Goal: Task Accomplishment & Management: Complete application form

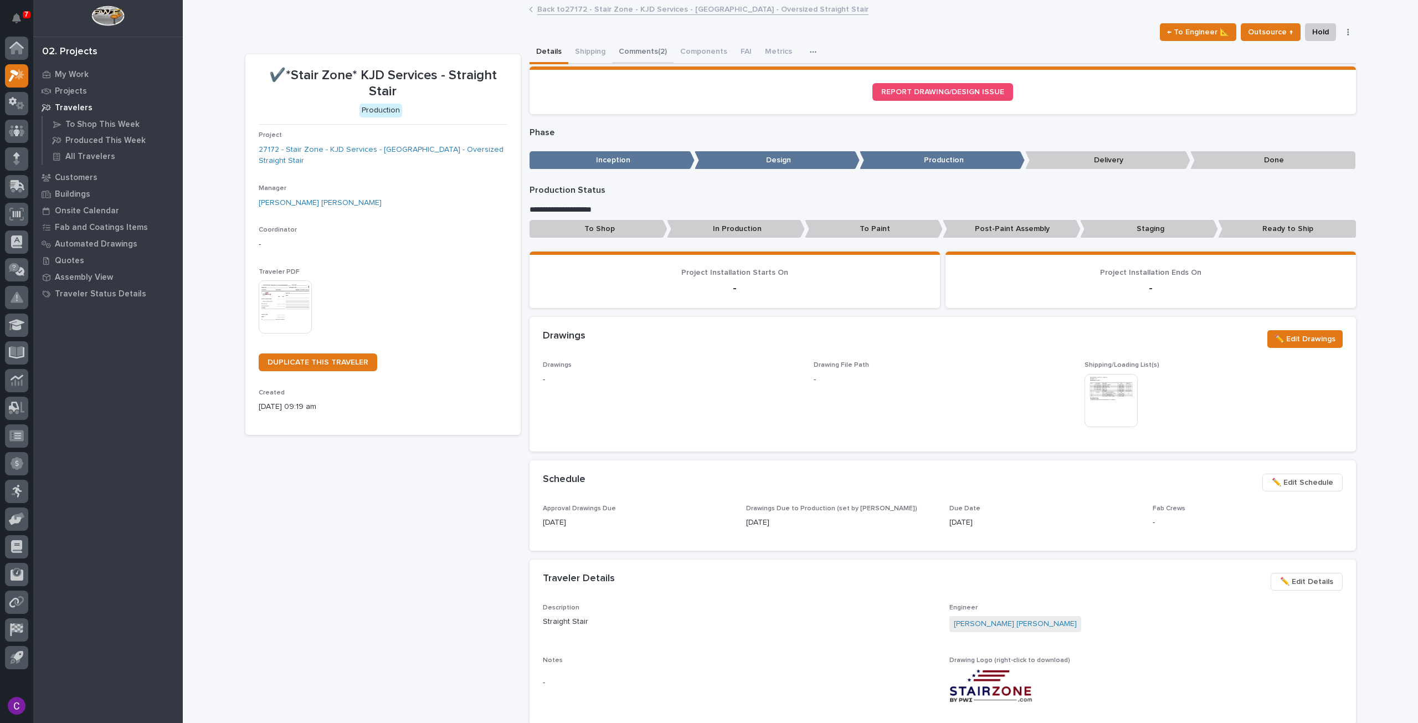
click at [636, 52] on button "Comments (2)" at bounding box center [642, 52] width 61 height 23
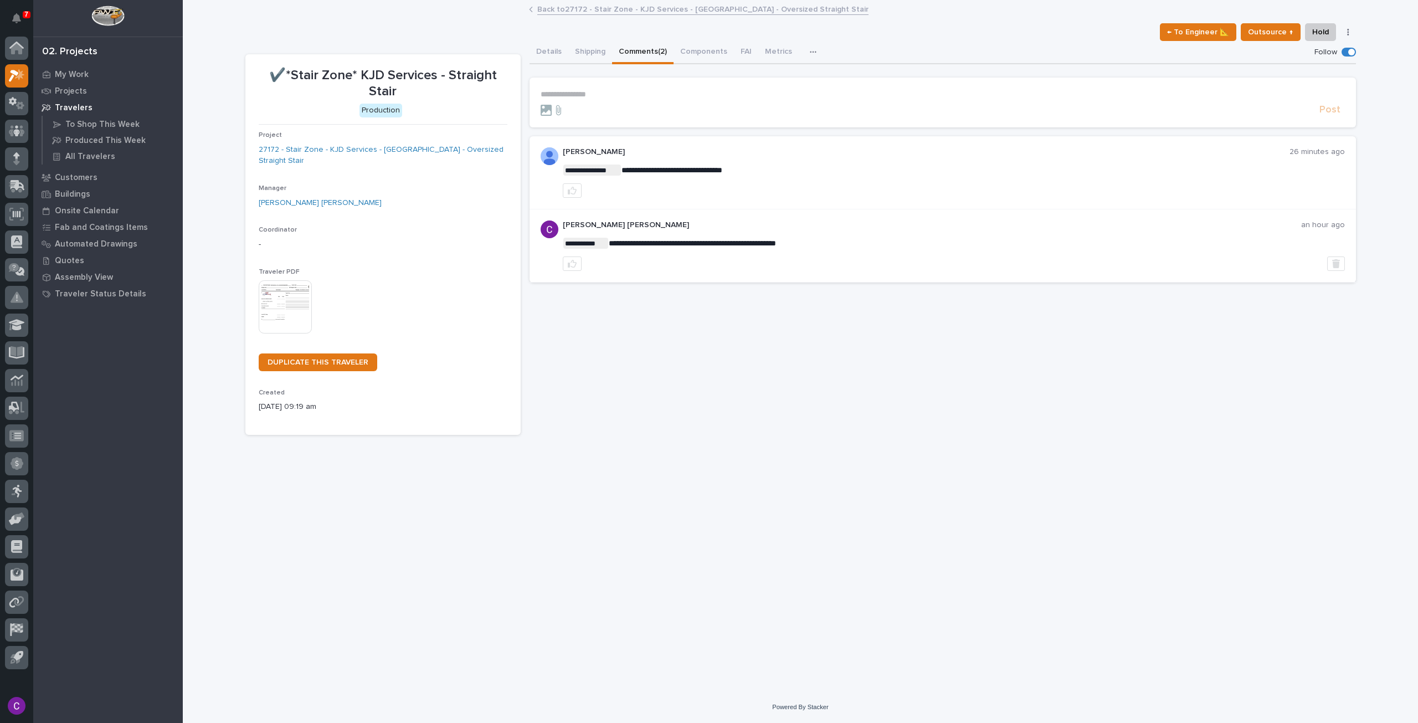
click at [952, 99] on div "**********" at bounding box center [943, 94] width 804 height 9
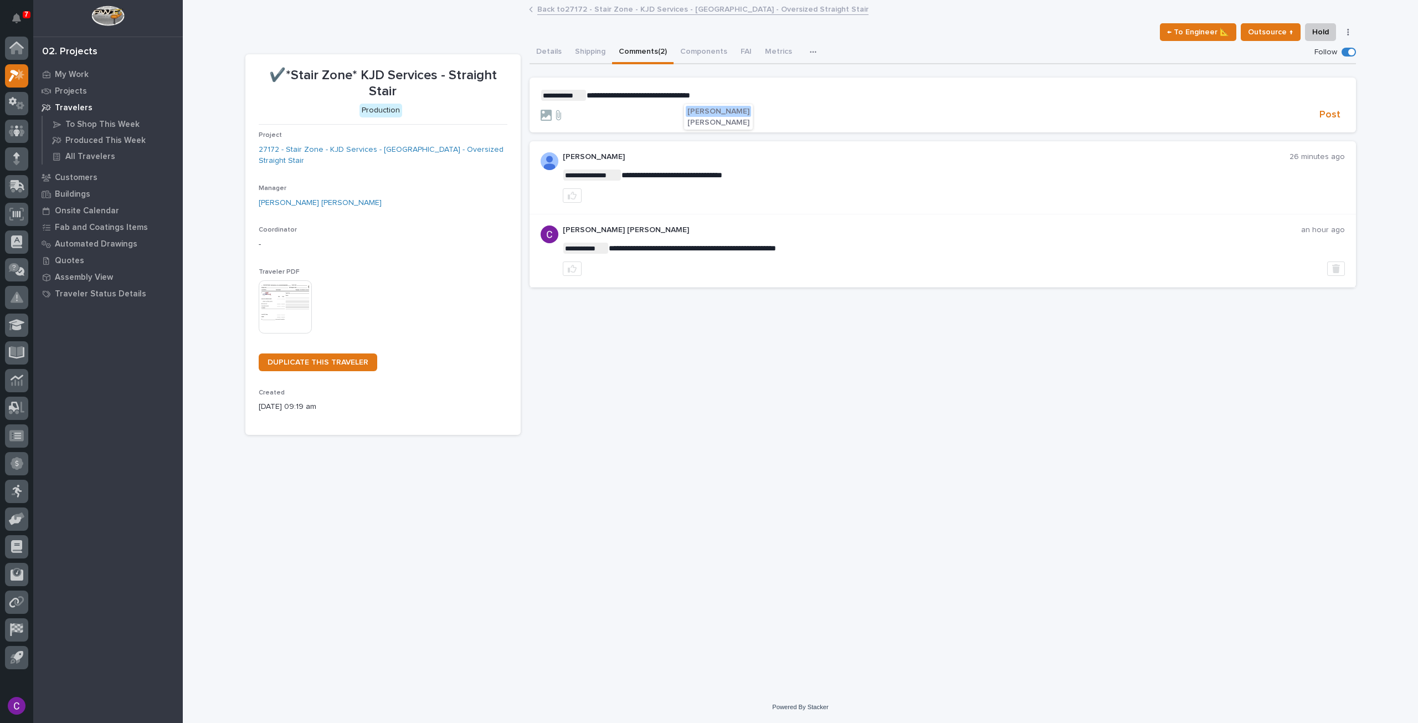
click at [697, 119] on span "[PERSON_NAME]" at bounding box center [718, 123] width 62 height 8
click at [757, 90] on p "**********" at bounding box center [943, 95] width 804 height 11
click at [1339, 112] on span "Post" at bounding box center [1329, 115] width 21 height 13
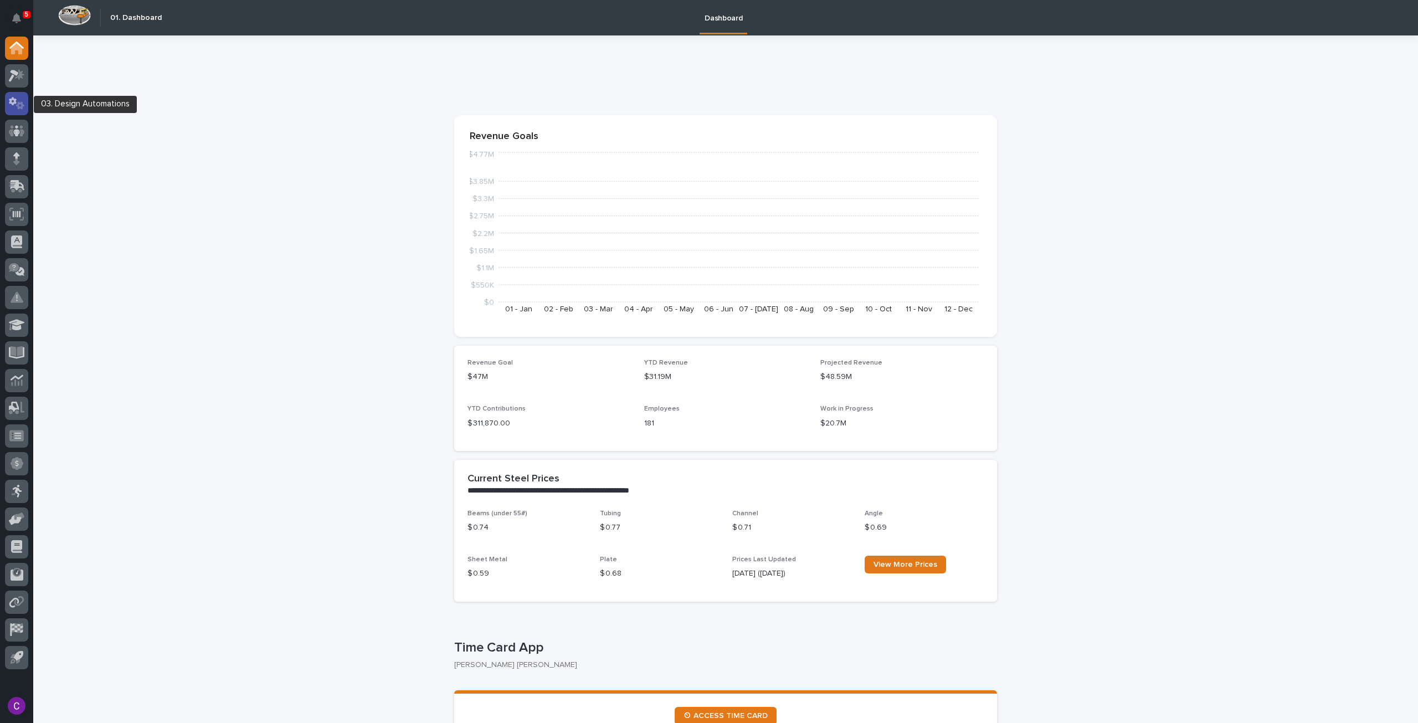
click at [18, 106] on icon at bounding box center [20, 105] width 8 height 8
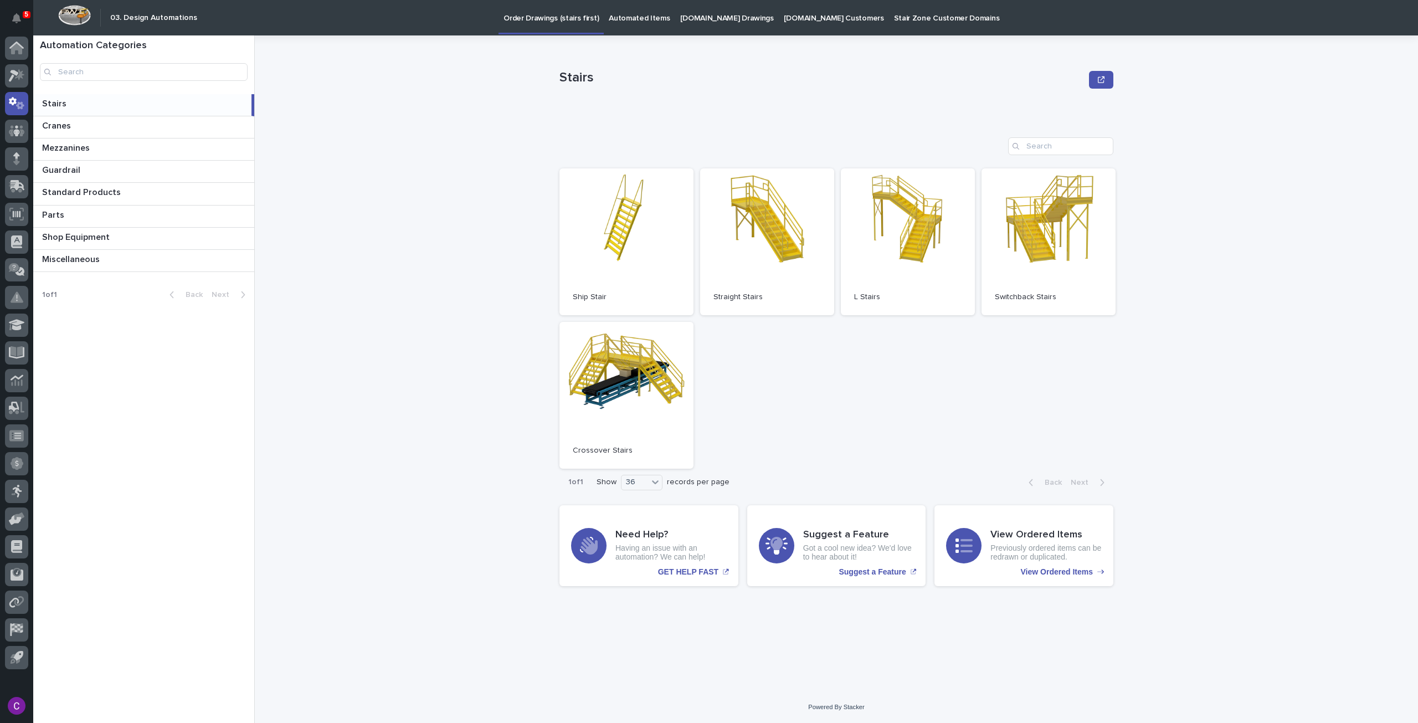
click at [629, 11] on p "Automated Items" at bounding box center [639, 11] width 61 height 23
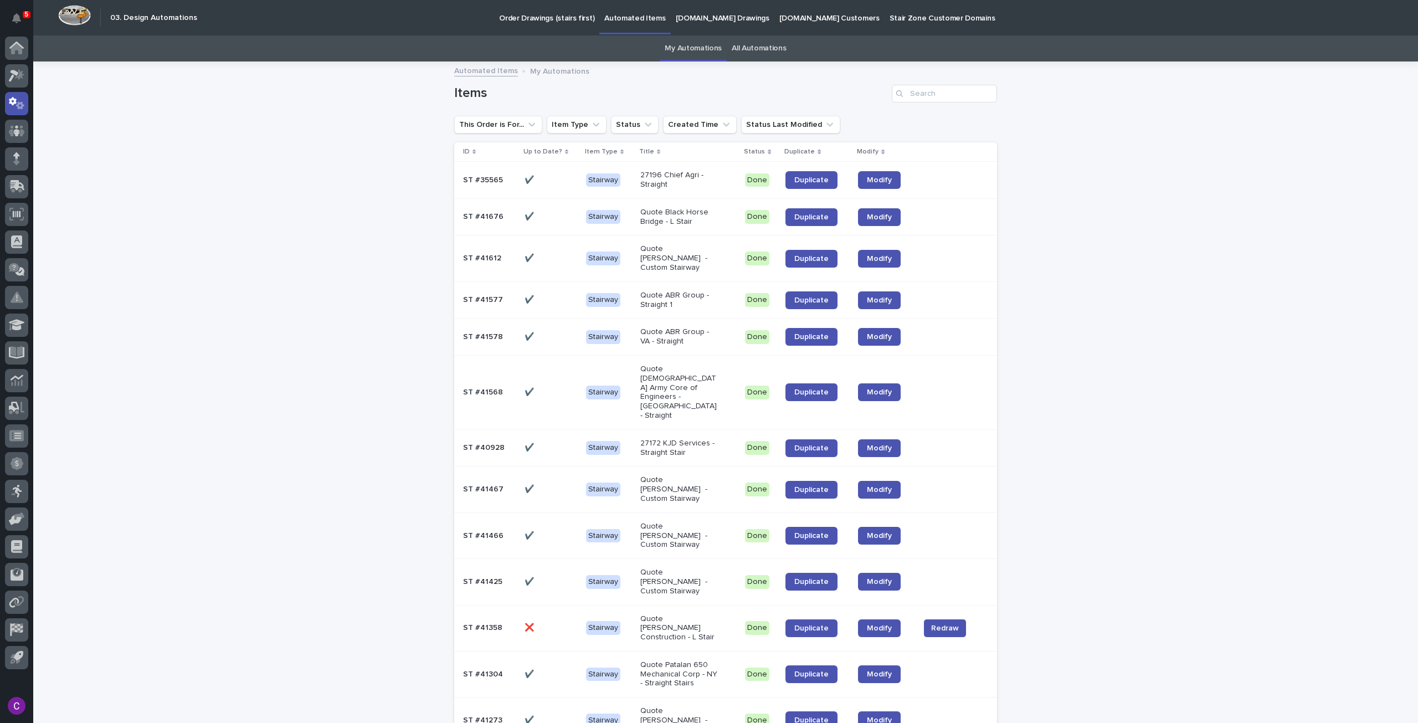
click at [762, 54] on link "All Automations" at bounding box center [759, 48] width 54 height 26
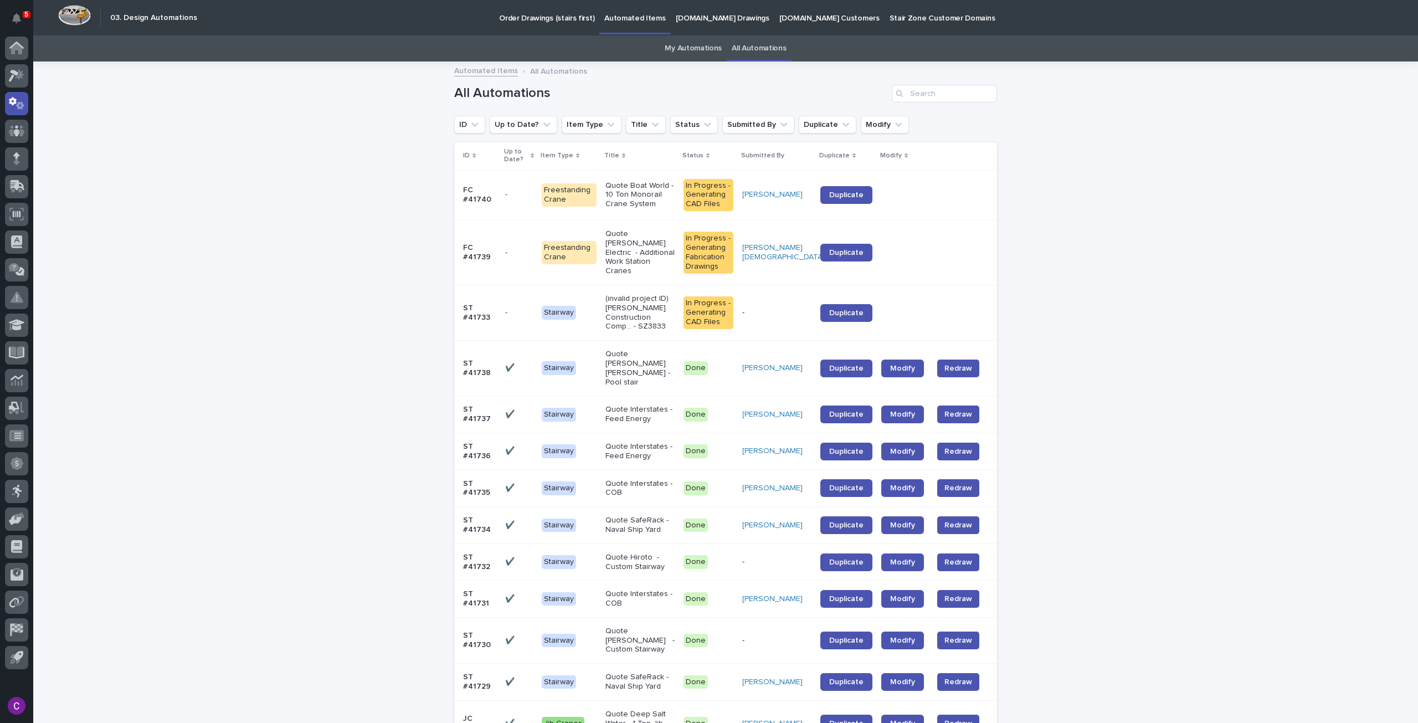
click at [711, 25] on link "StairZone.com Drawings" at bounding box center [723, 17] width 104 height 34
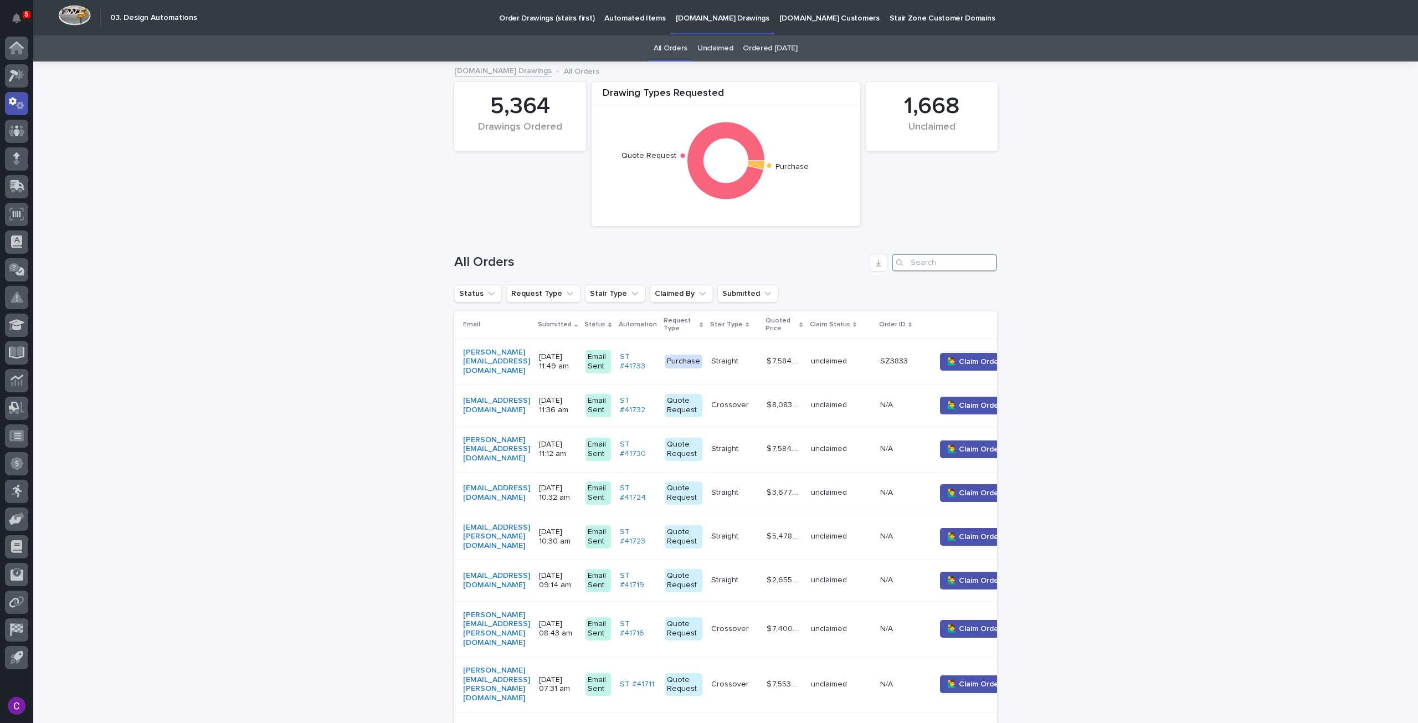
click at [935, 265] on input "Search" at bounding box center [944, 263] width 105 height 18
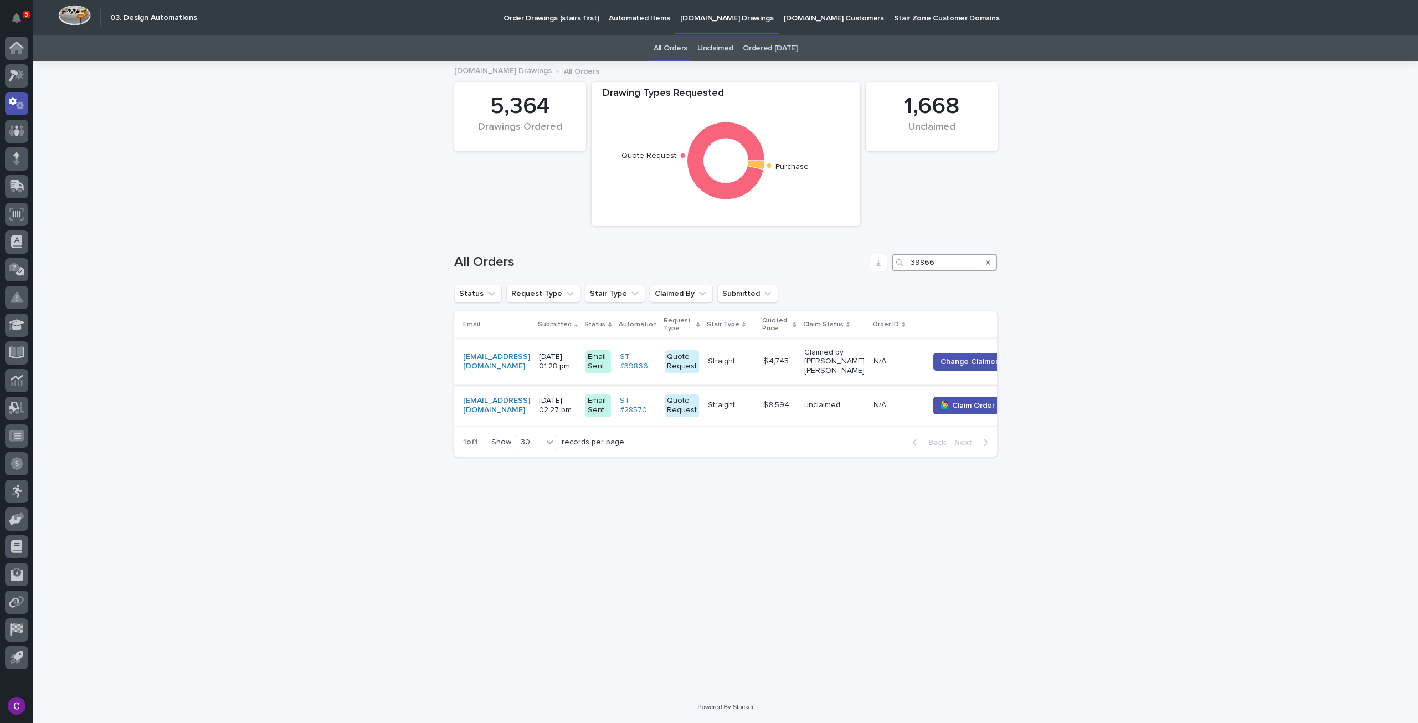
type input "39866"
click at [530, 357] on div "tasosk@mac.com" at bounding box center [496, 361] width 67 height 19
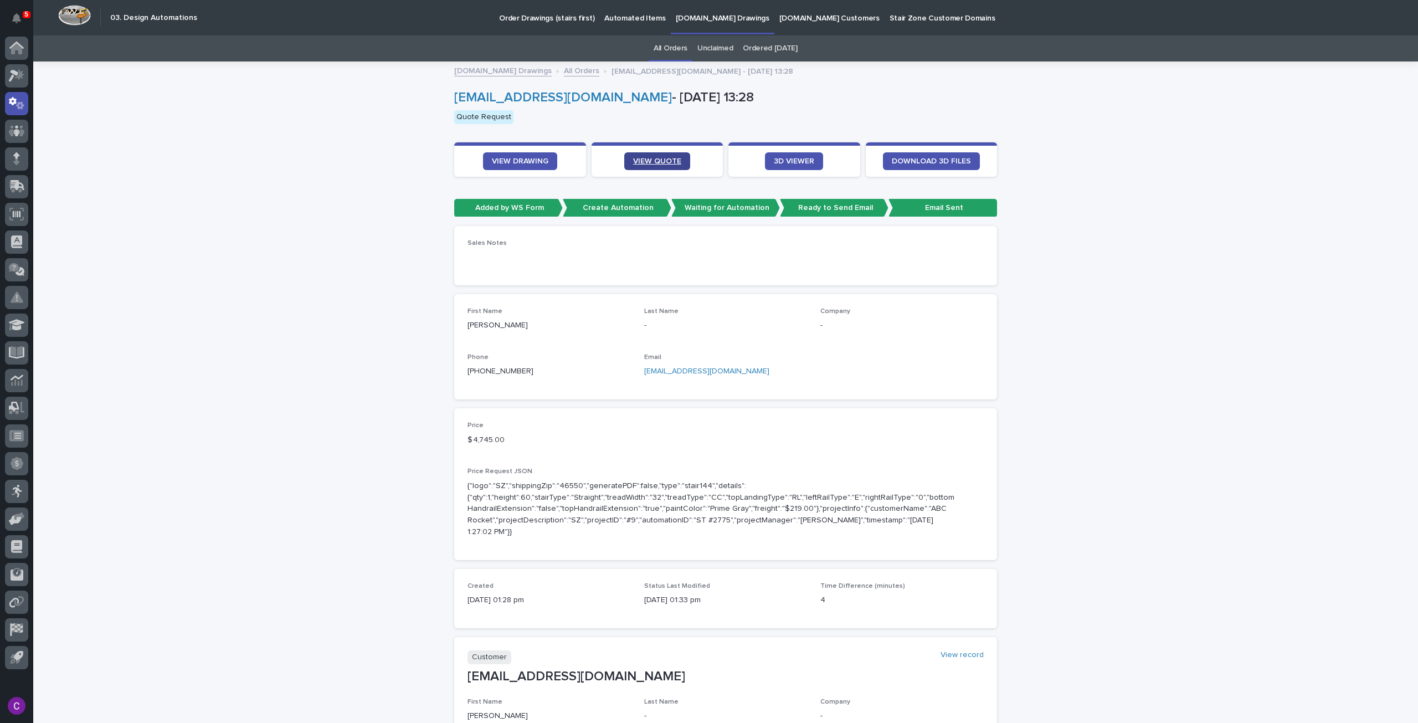
click at [659, 161] on span "VIEW QUOTE" at bounding box center [657, 161] width 48 height 8
click at [538, 159] on span "VIEW DRAWING" at bounding box center [520, 161] width 56 height 8
click at [642, 162] on span "VIEW QUOTE" at bounding box center [657, 161] width 48 height 8
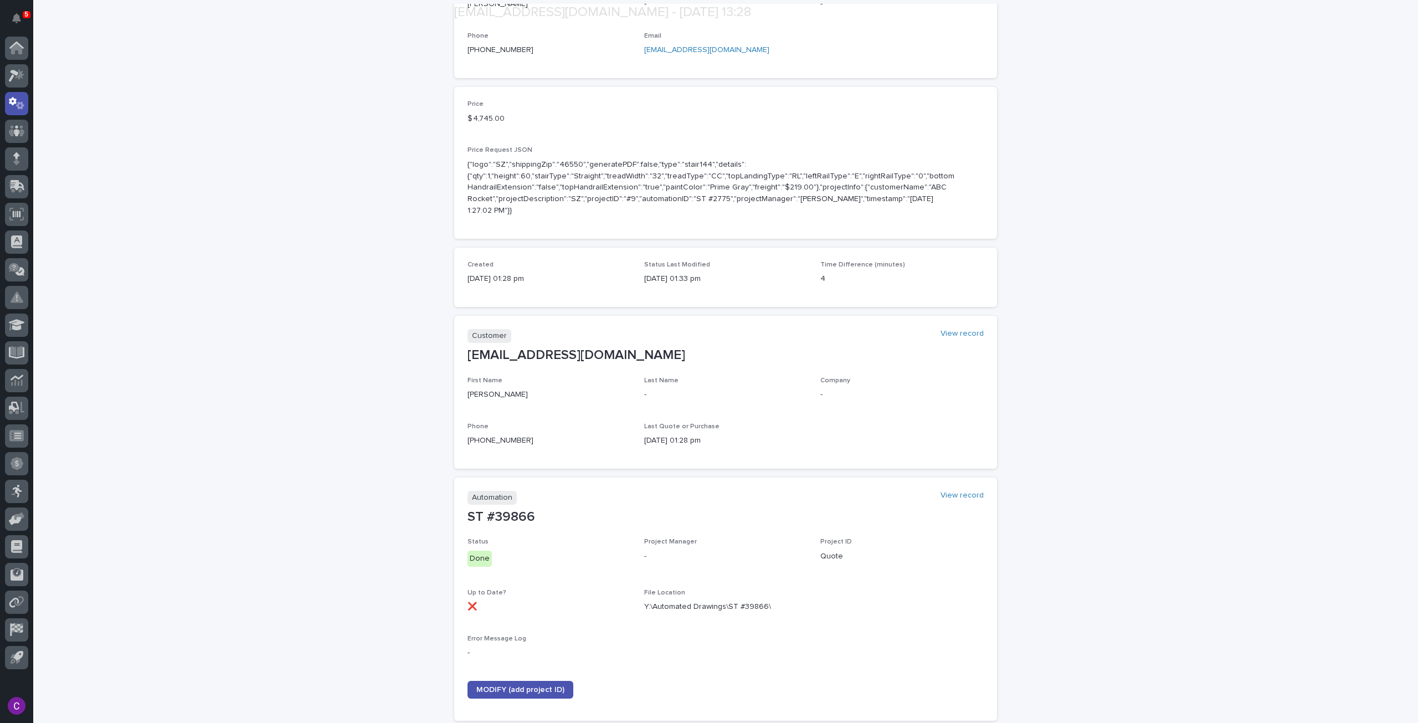
scroll to position [403, 0]
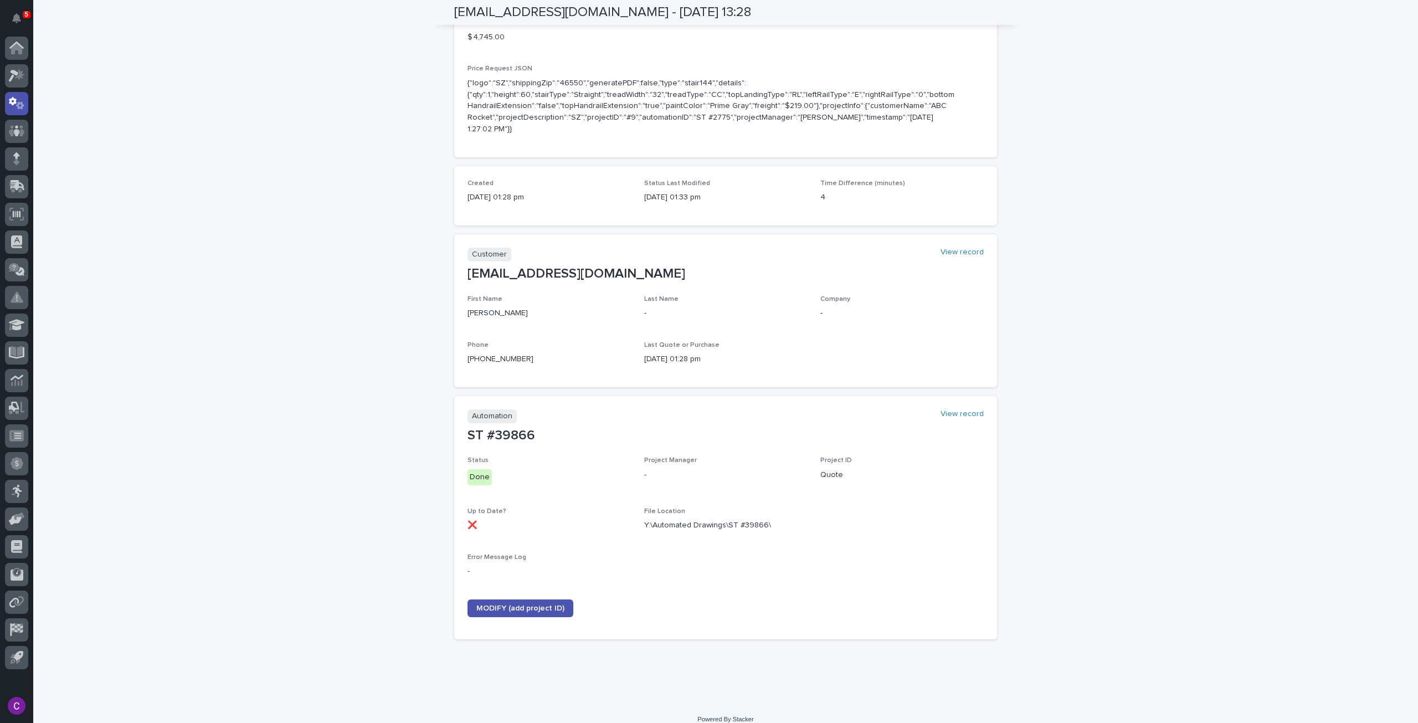
click at [532, 428] on p "ST #39866" at bounding box center [725, 436] width 516 height 16
click at [525, 428] on p "ST #39866" at bounding box center [725, 436] width 516 height 16
drag, startPoint x: 528, startPoint y: 421, endPoint x: 448, endPoint y: 427, distance: 80.5
click at [449, 427] on div "Loading... Saving… Loading... Saving… tasosk@mac.com - Aug 04 13:28 tasosk@mac.…" at bounding box center [726, 168] width 554 height 1016
copy p "ST #39866"
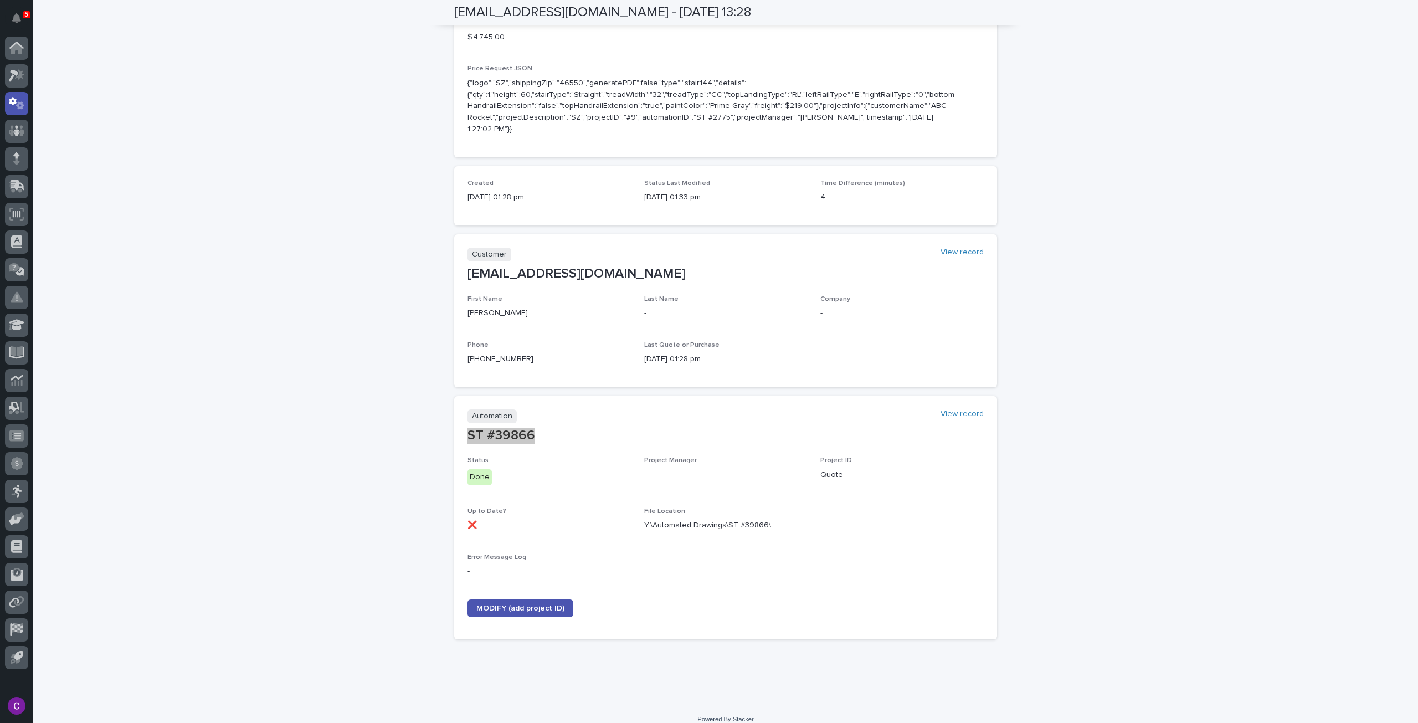
scroll to position [181, 0]
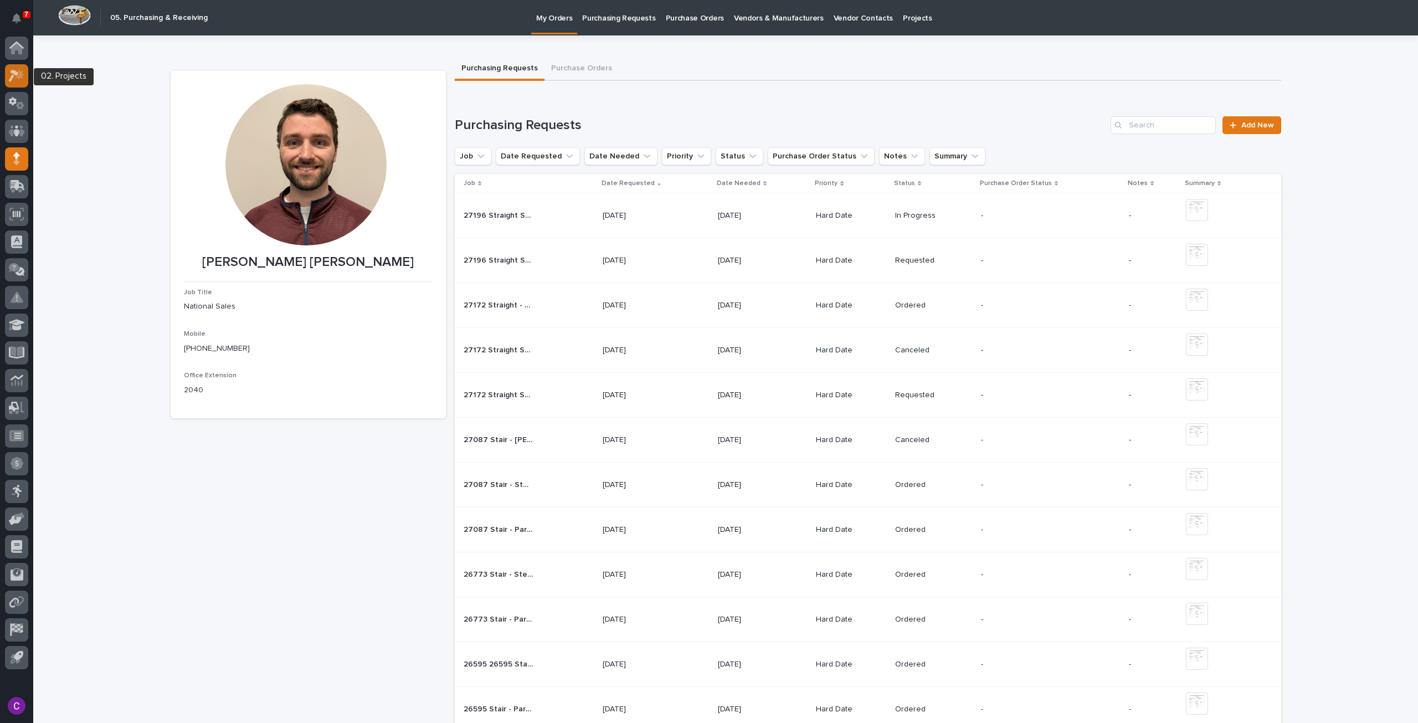
click at [19, 78] on icon at bounding box center [19, 74] width 9 height 11
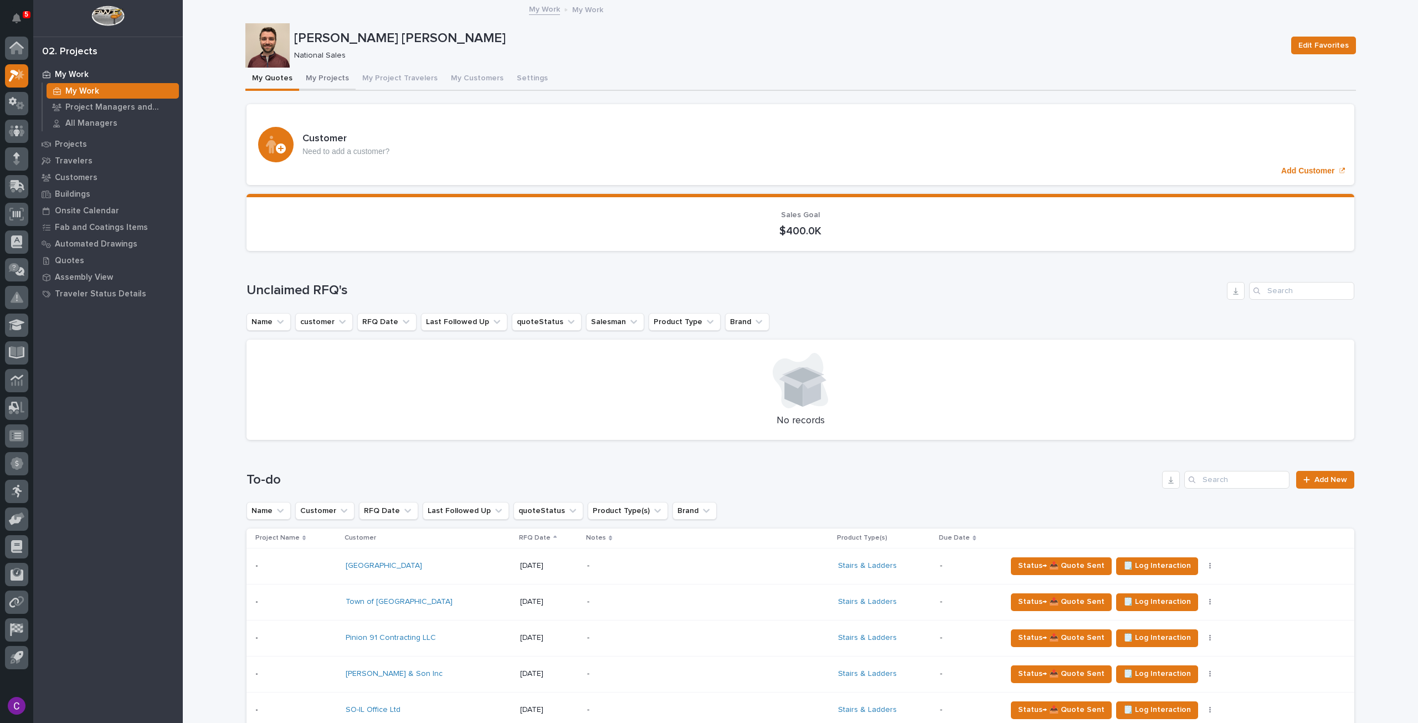
click at [316, 80] on button "My Projects" at bounding box center [327, 79] width 56 height 23
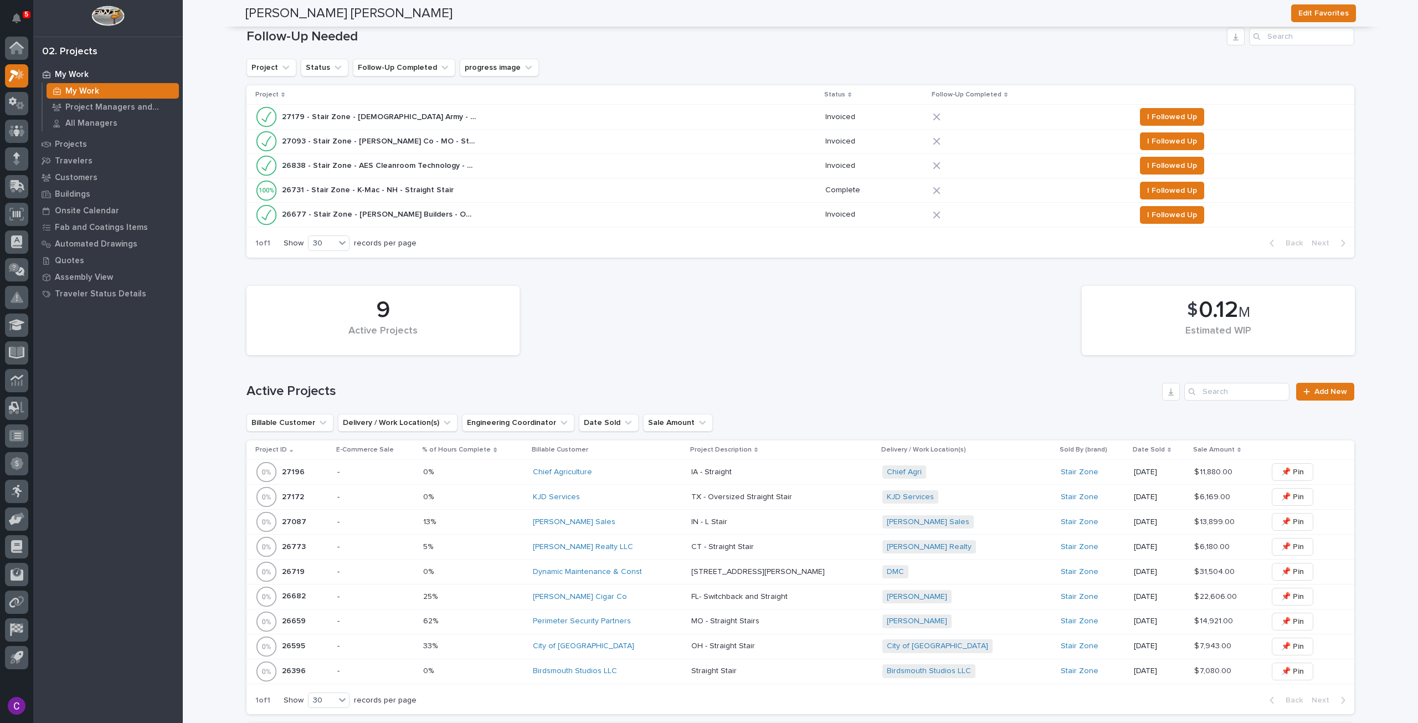
scroll to position [166, 0]
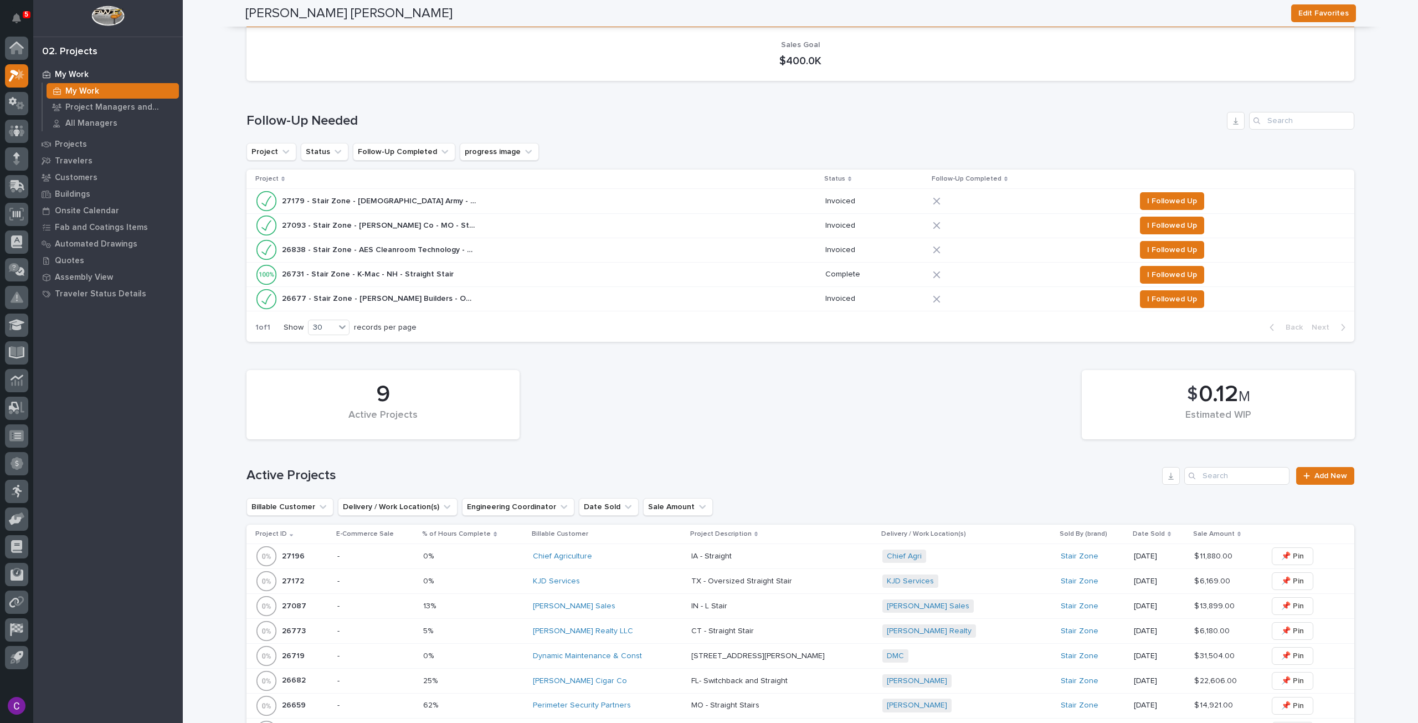
click at [528, 196] on div "27179 - Stair Zone - US Army - TX - Straight 27179 - Stair Zone - US Army - TX …" at bounding box center [535, 201] width 561 height 22
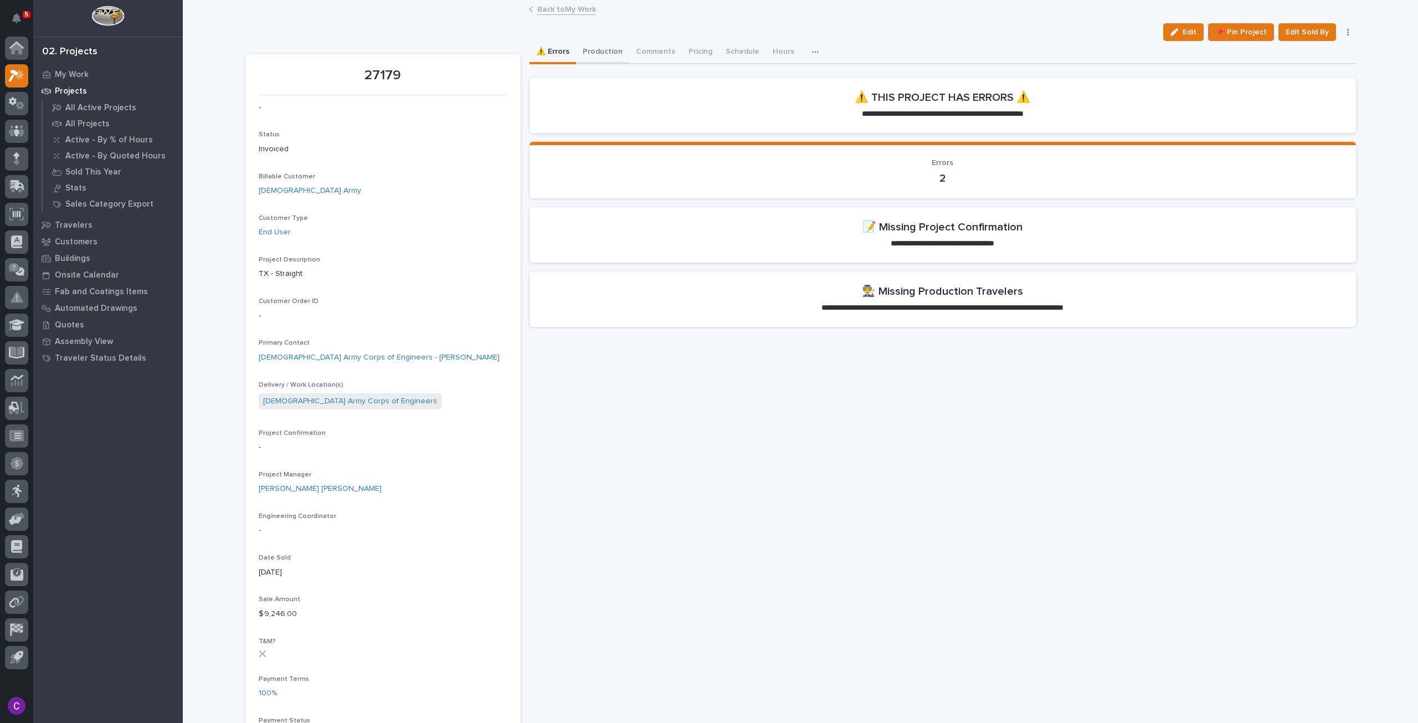
click at [601, 49] on button "Production" at bounding box center [602, 52] width 53 height 23
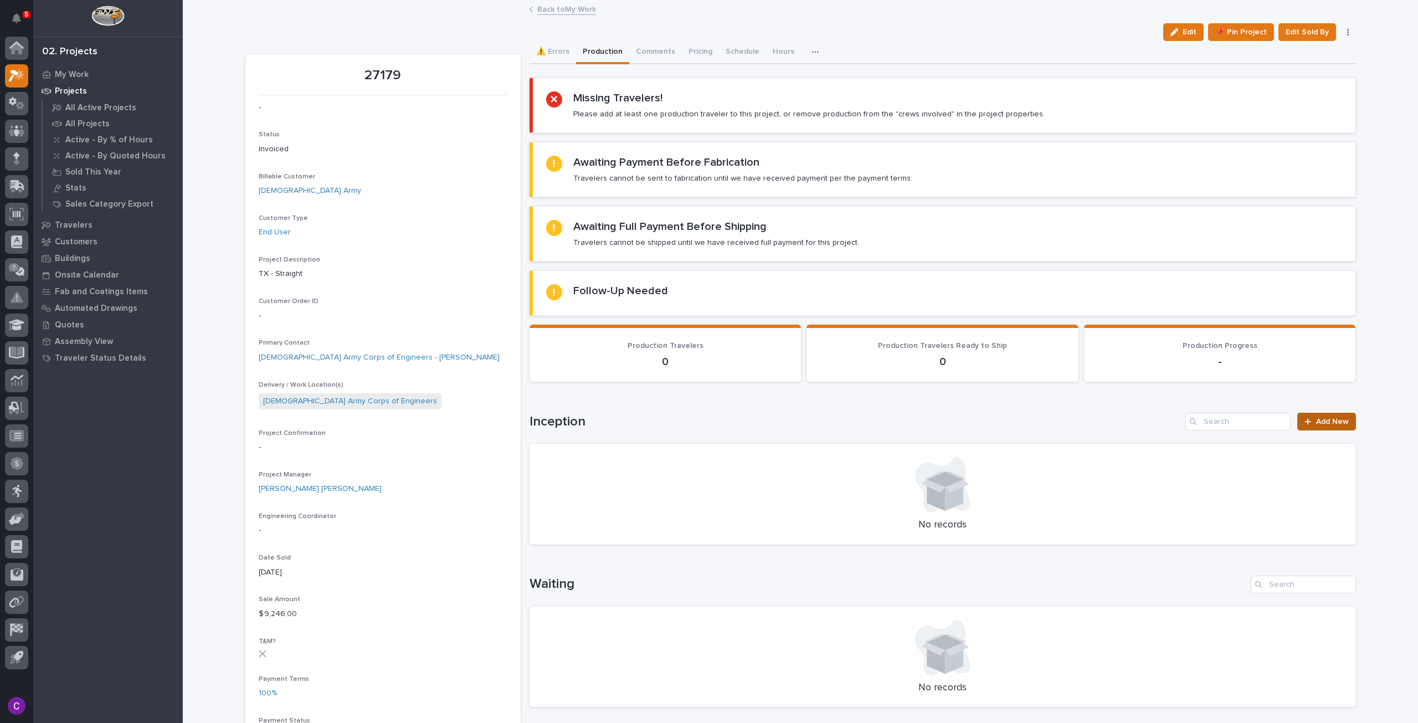
click at [1342, 418] on span "Add New" at bounding box center [1332, 422] width 33 height 8
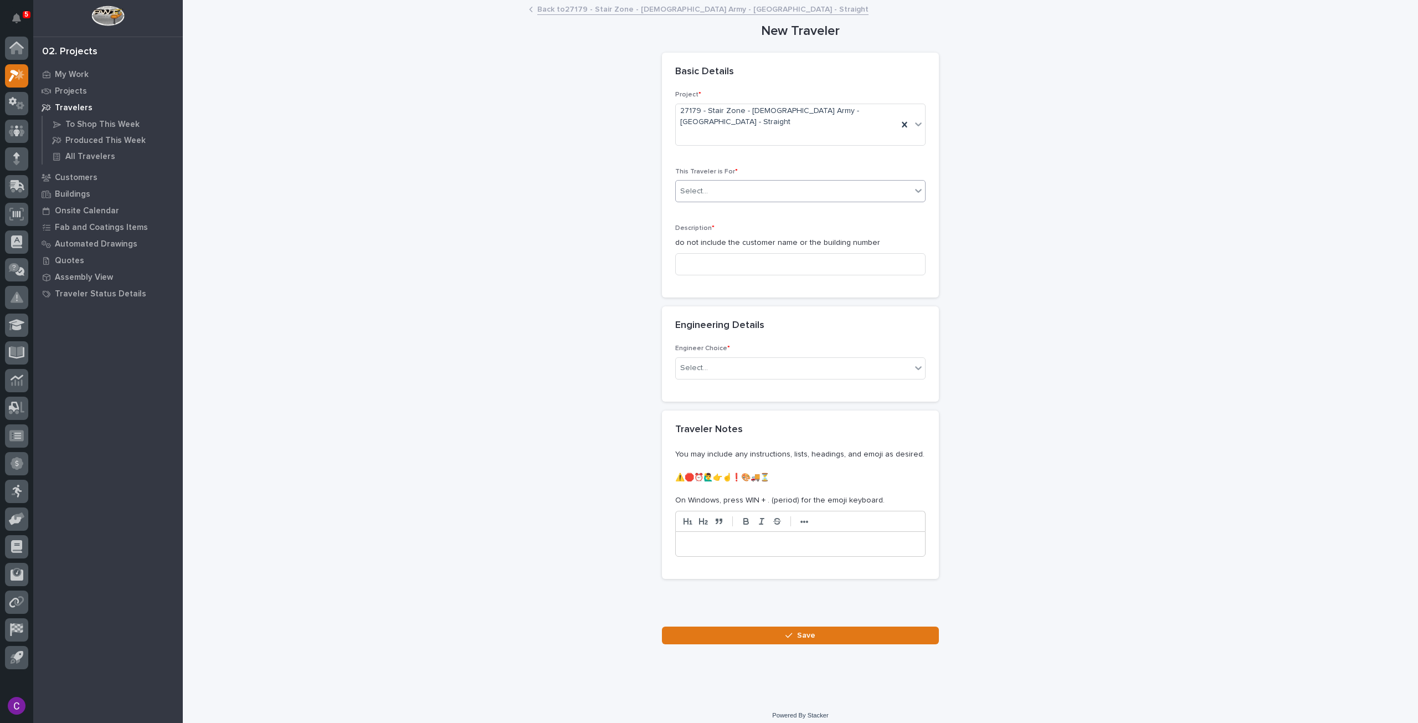
click at [741, 182] on div "Select..." at bounding box center [793, 191] width 235 height 18
click at [737, 194] on div "Production" at bounding box center [800, 191] width 249 height 19
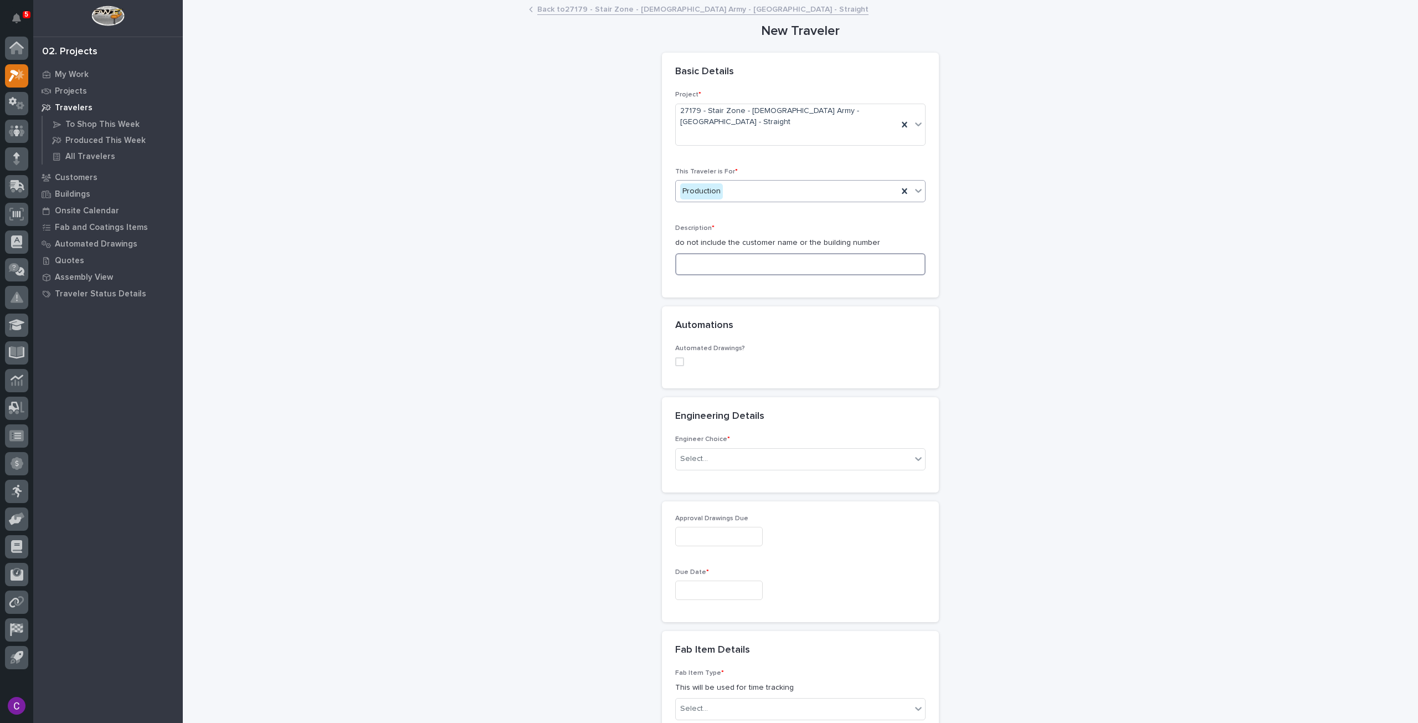
click at [754, 253] on input at bounding box center [800, 264] width 250 height 22
click at [675, 253] on input at bounding box center [800, 264] width 250 height 22
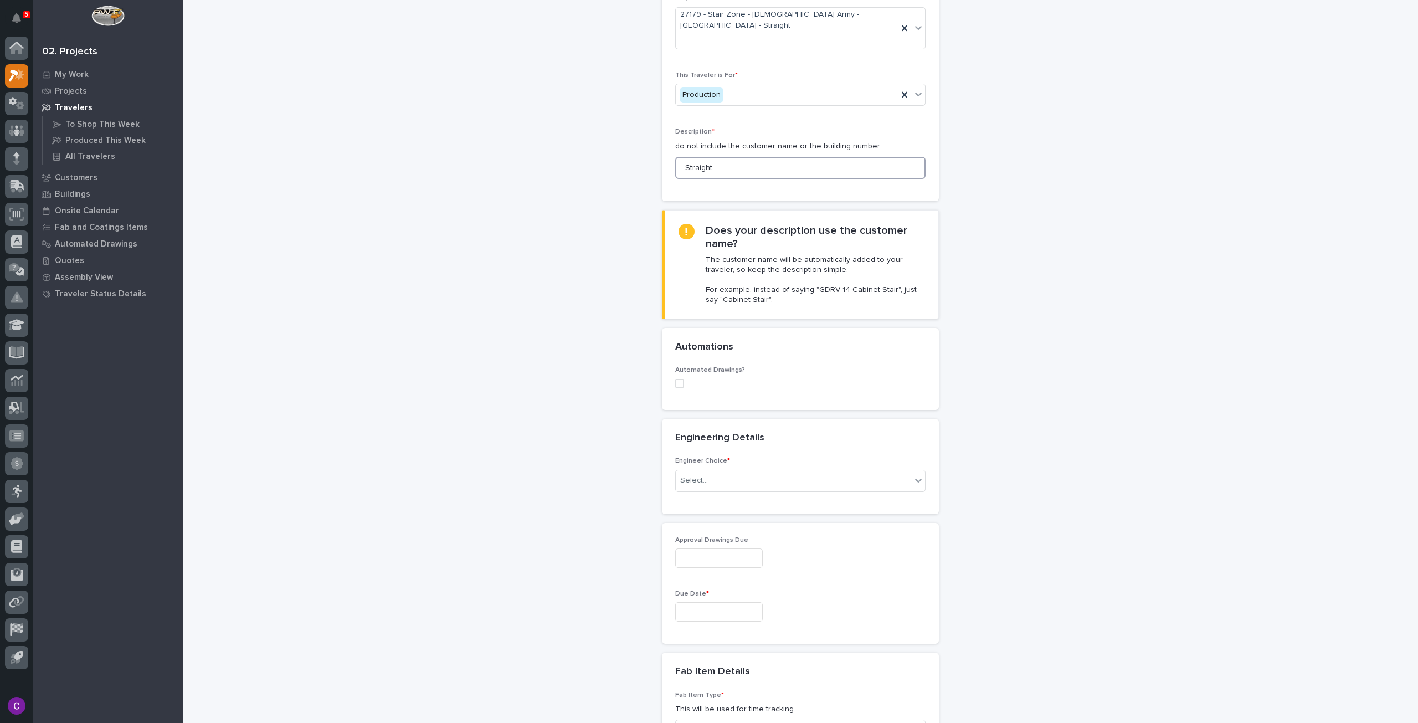
scroll to position [111, 0]
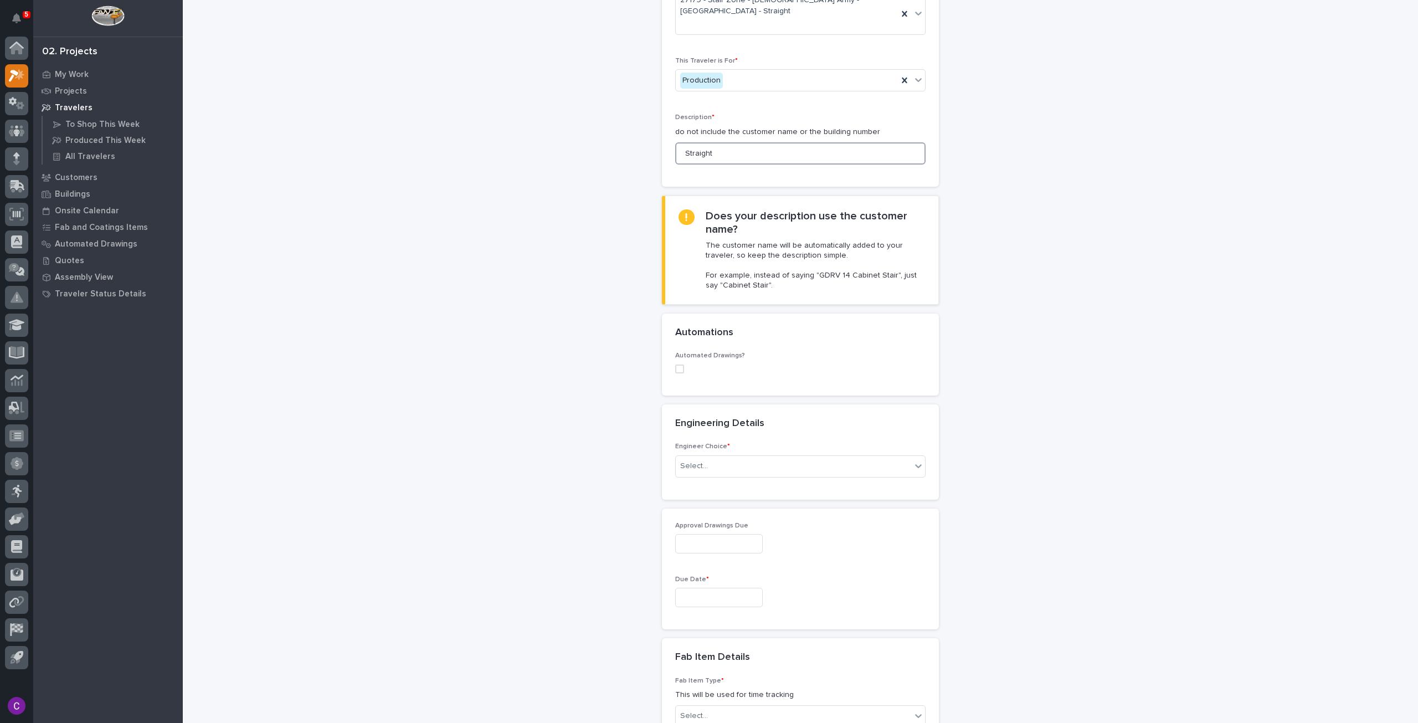
click at [678, 364] on span at bounding box center [679, 368] width 9 height 9
type input "Straight"
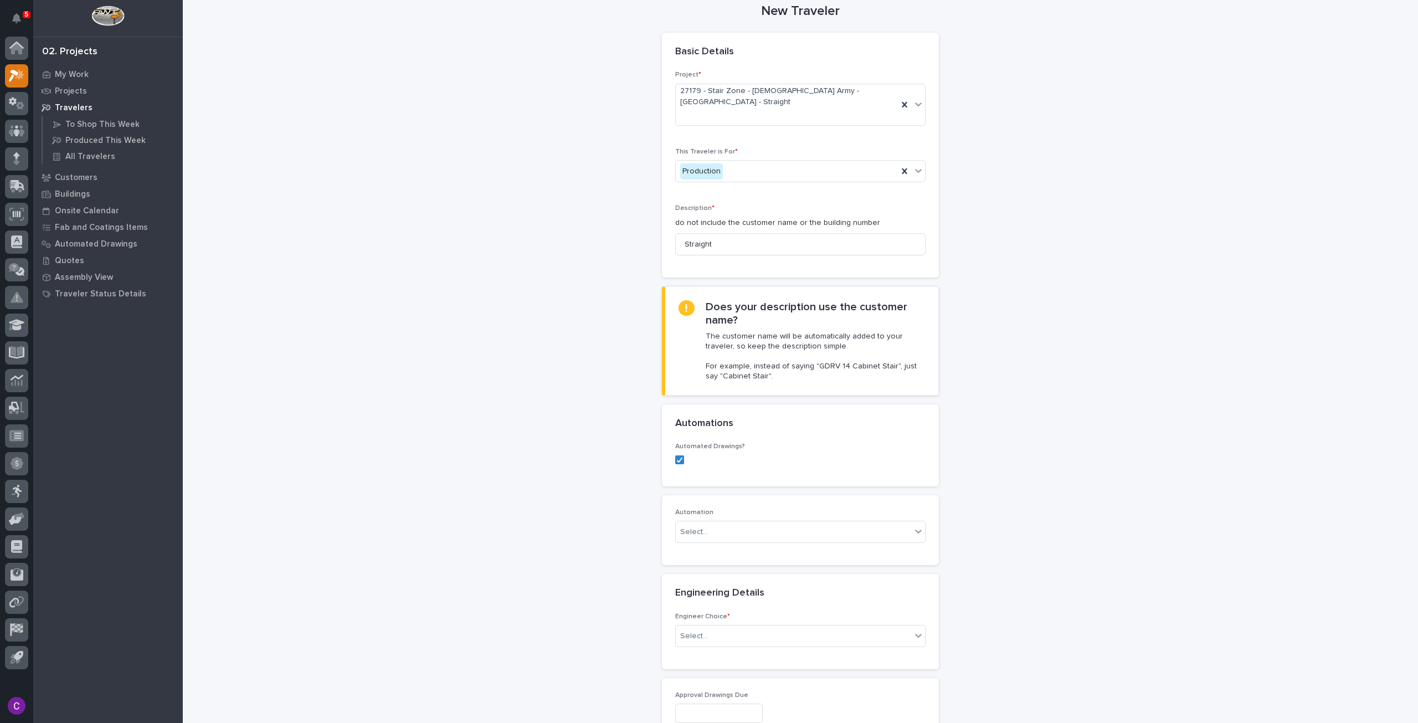
scroll to position [0, 0]
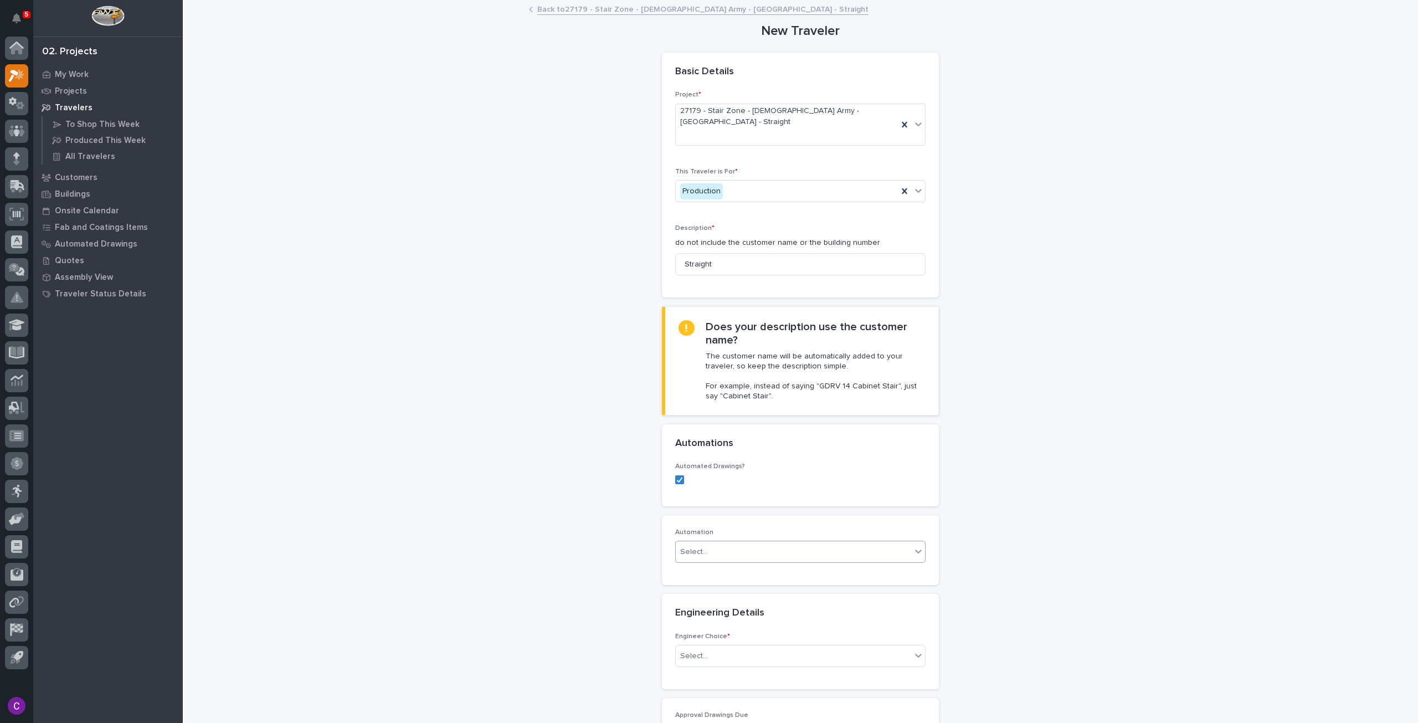
click at [733, 543] on div "Select..." at bounding box center [793, 552] width 235 height 18
type input "*****"
click at [734, 550] on div "ST #41568" at bounding box center [795, 551] width 249 height 19
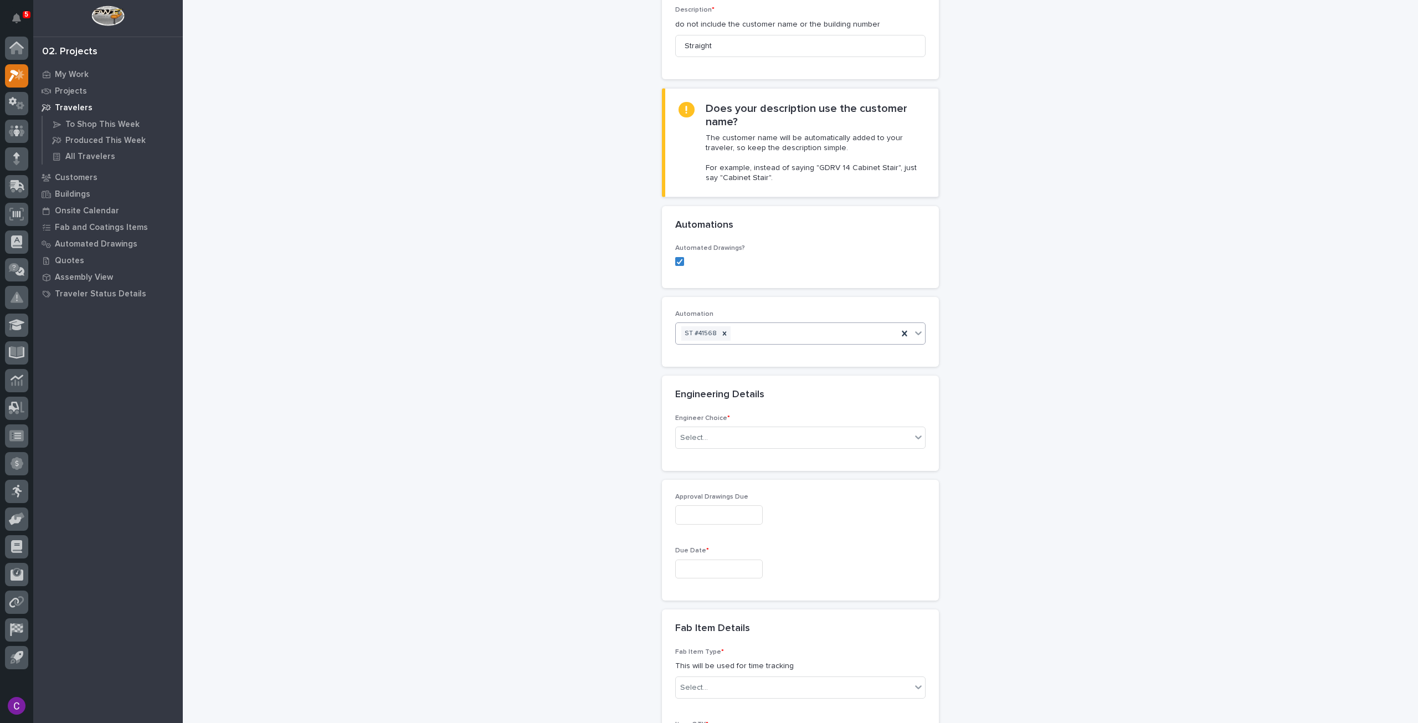
scroll to position [332, 0]
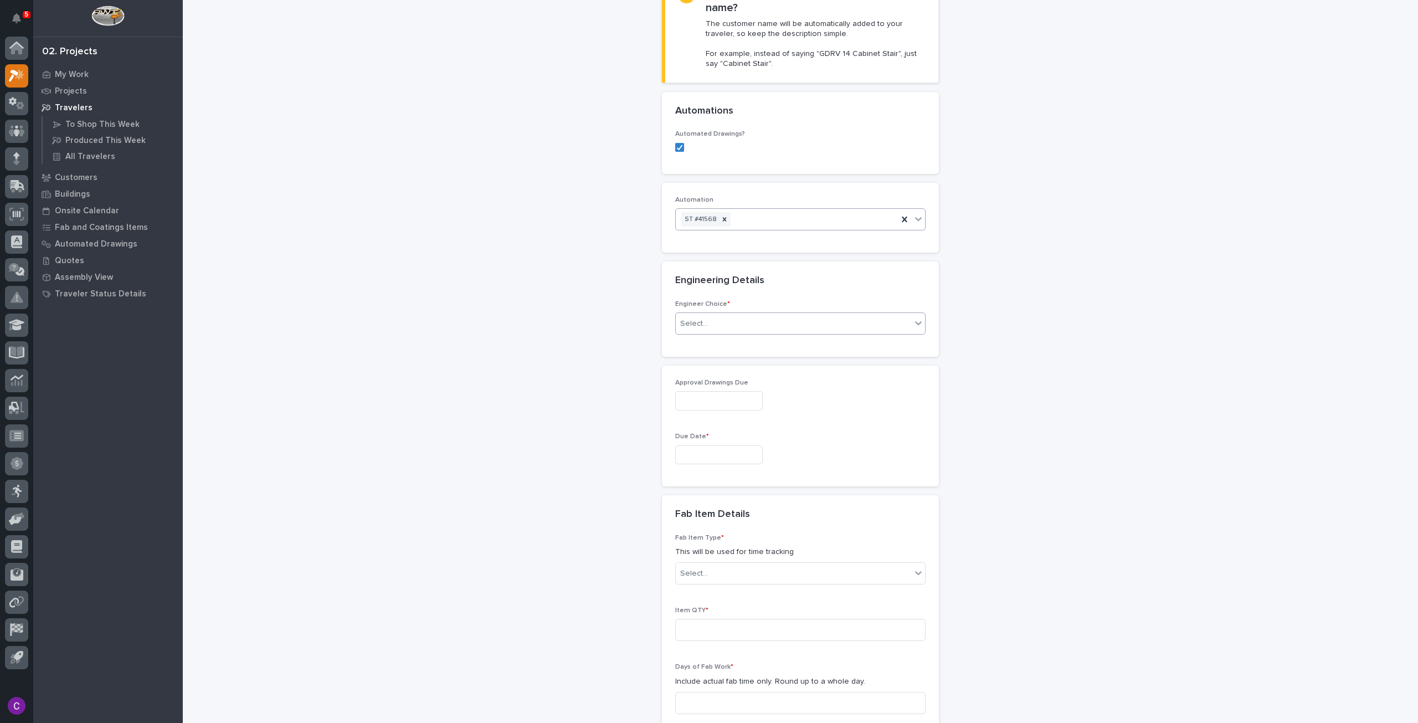
click at [840, 315] on div "Select..." at bounding box center [793, 324] width 235 height 18
click at [789, 356] on div "I know who will draw this" at bounding box center [795, 361] width 249 height 19
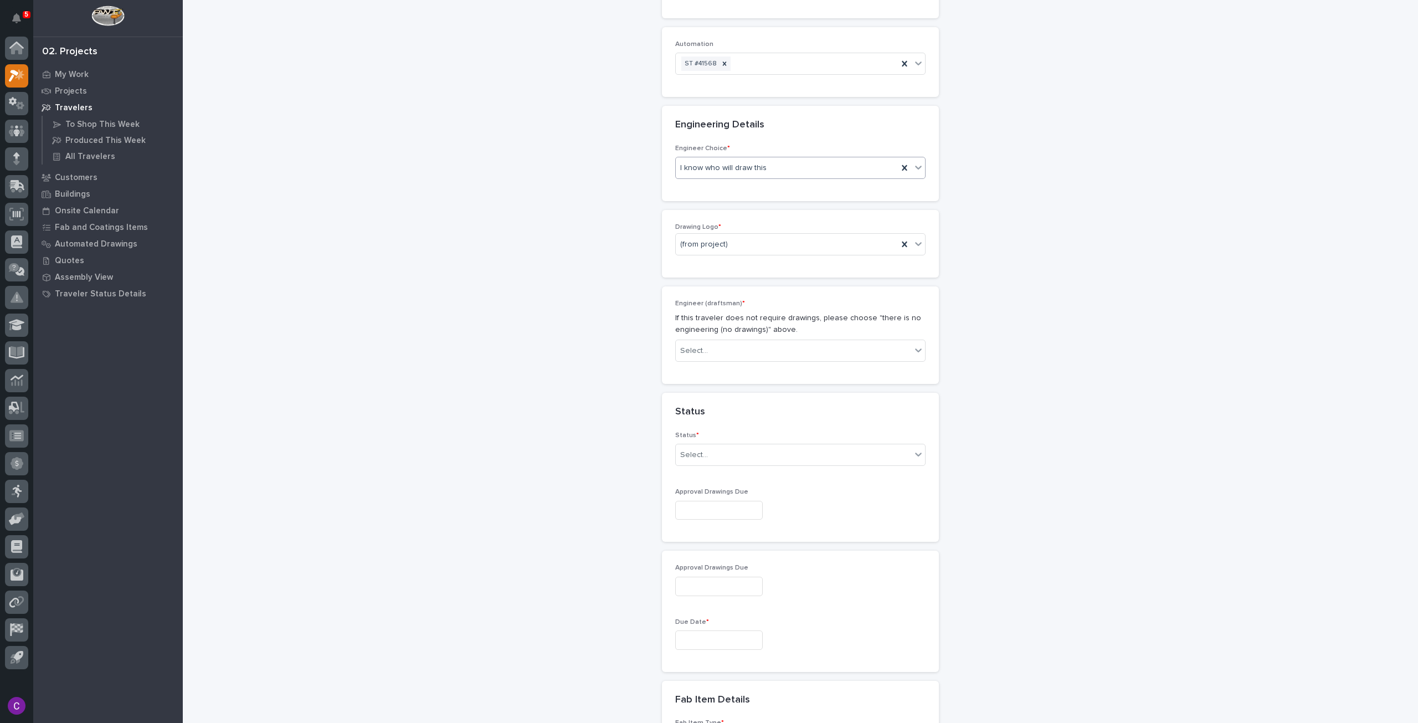
scroll to position [502, 0]
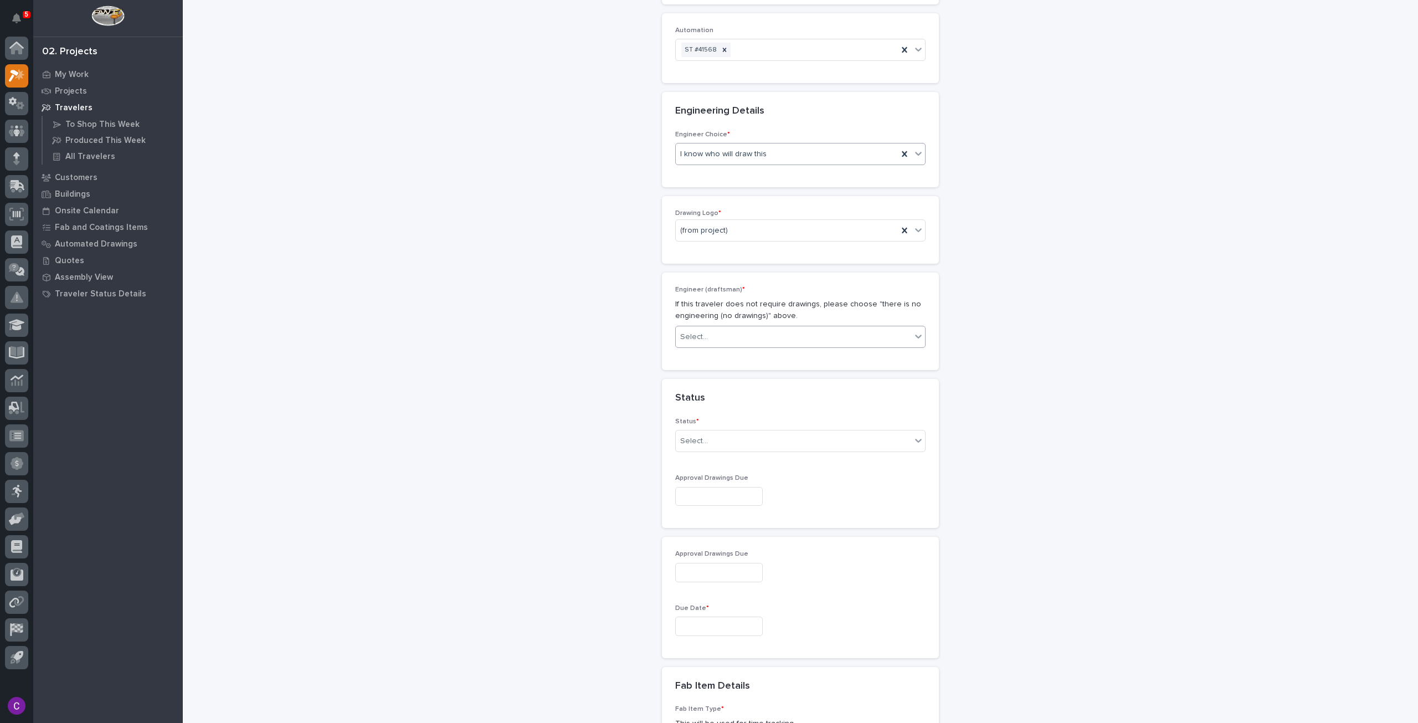
click at [722, 328] on div "Select..." at bounding box center [793, 337] width 235 height 18
click at [757, 490] on div "[PERSON_NAME] [PERSON_NAME]" at bounding box center [795, 489] width 249 height 19
click at [739, 432] on div "Select..." at bounding box center [793, 441] width 235 height 18
click at [735, 441] on div "Sold (no traveler printed)" at bounding box center [795, 438] width 249 height 19
click at [735, 487] on input "text" at bounding box center [719, 496] width 88 height 19
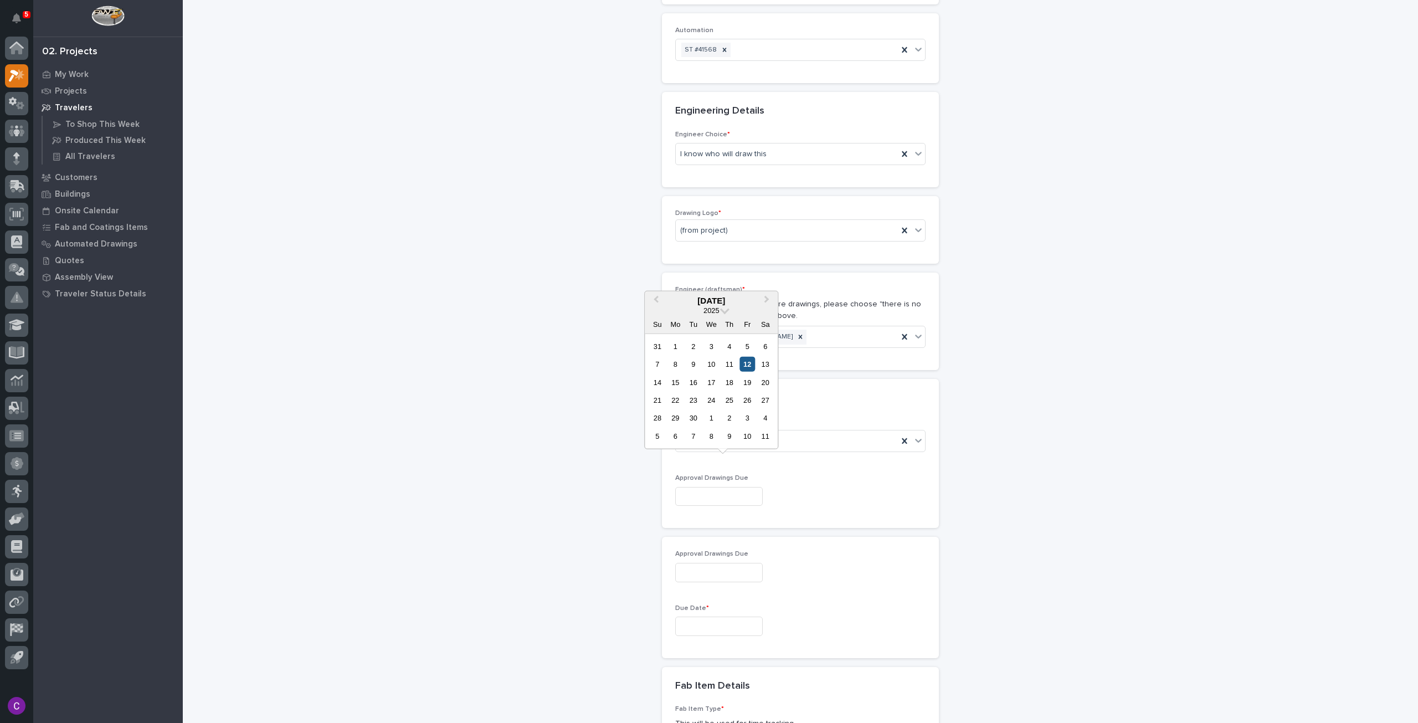
click at [743, 363] on div "12" at bounding box center [747, 364] width 15 height 15
type input "**********"
click at [724, 616] on input "text" at bounding box center [719, 625] width 88 height 19
click at [966, 580] on div "**********" at bounding box center [800, 425] width 1111 height 1853
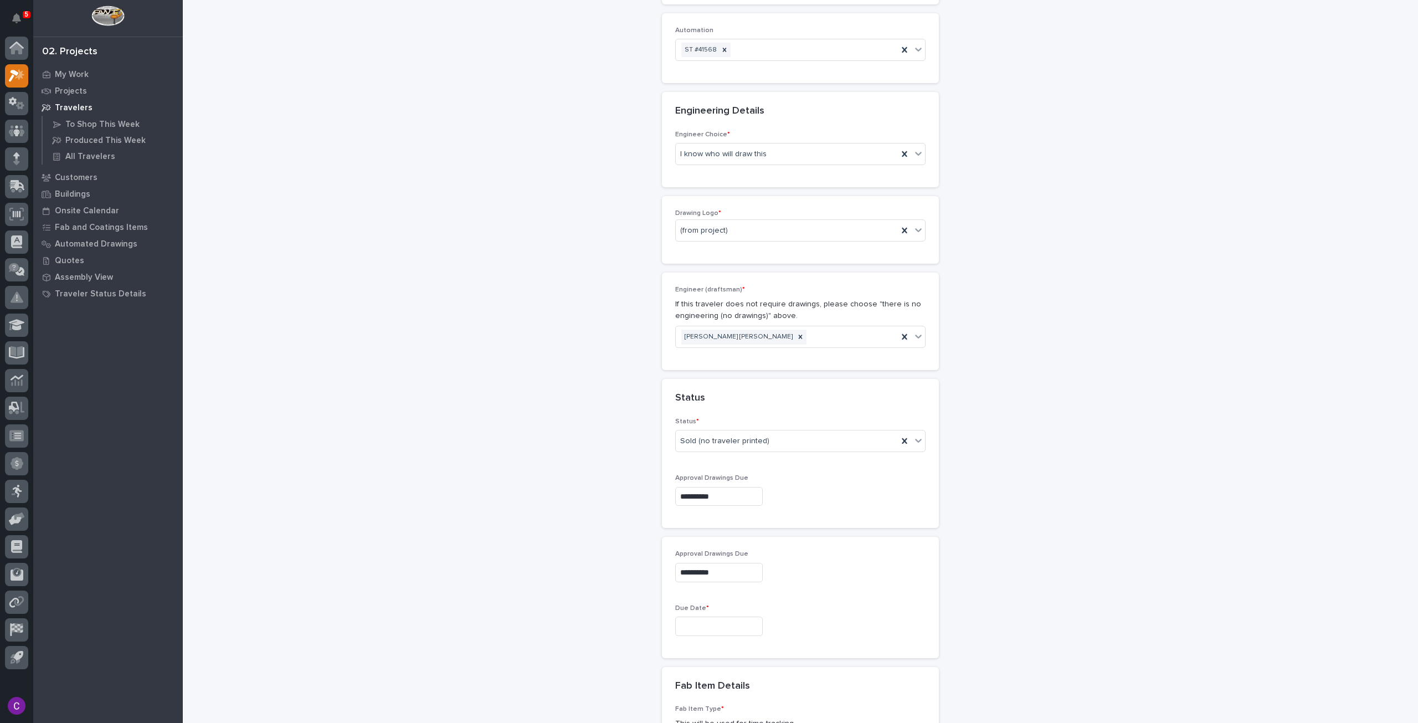
click at [712, 616] on input "text" at bounding box center [719, 625] width 88 height 19
click at [763, 431] on button "Next Month" at bounding box center [768, 431] width 18 height 18
click at [650, 430] on button "Previous Month" at bounding box center [655, 431] width 18 height 18
click at [767, 428] on span "Next Month" at bounding box center [767, 430] width 0 height 14
click at [751, 515] on div "17" at bounding box center [747, 511] width 15 height 15
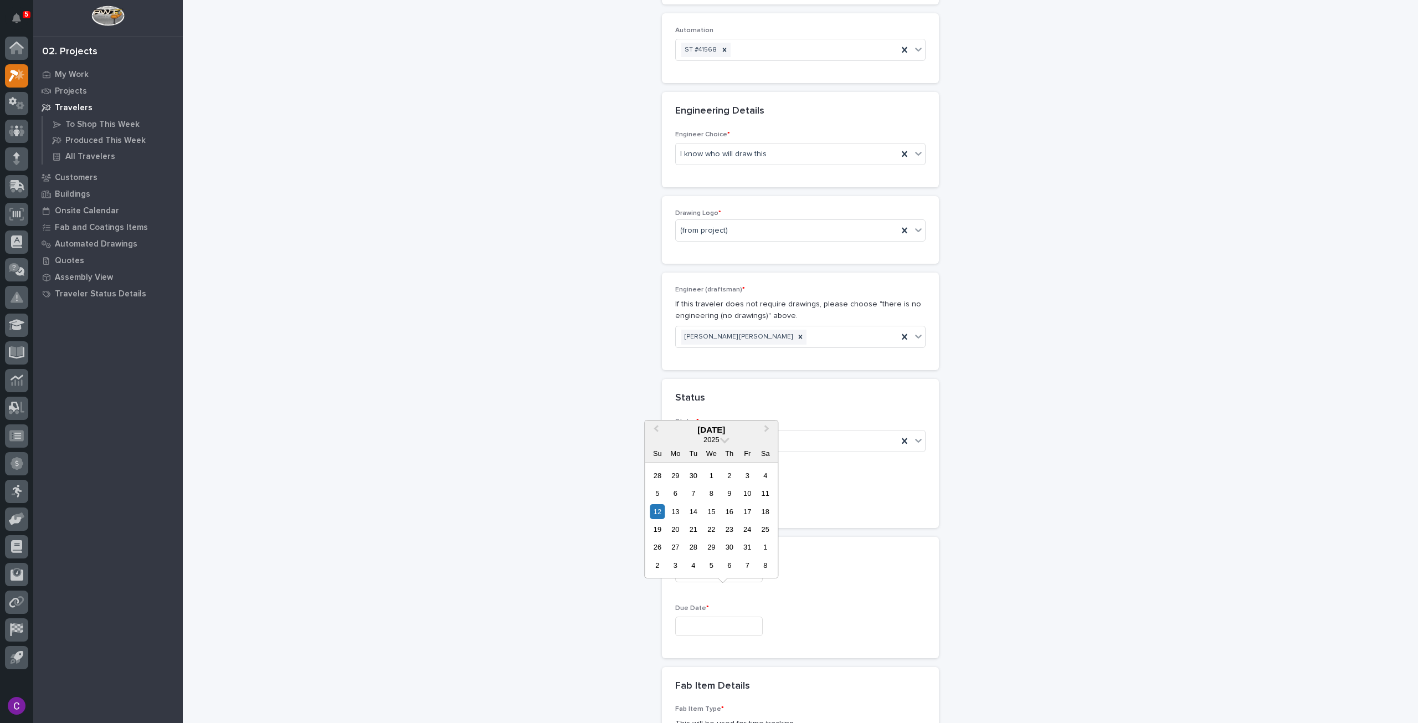
type input "**********"
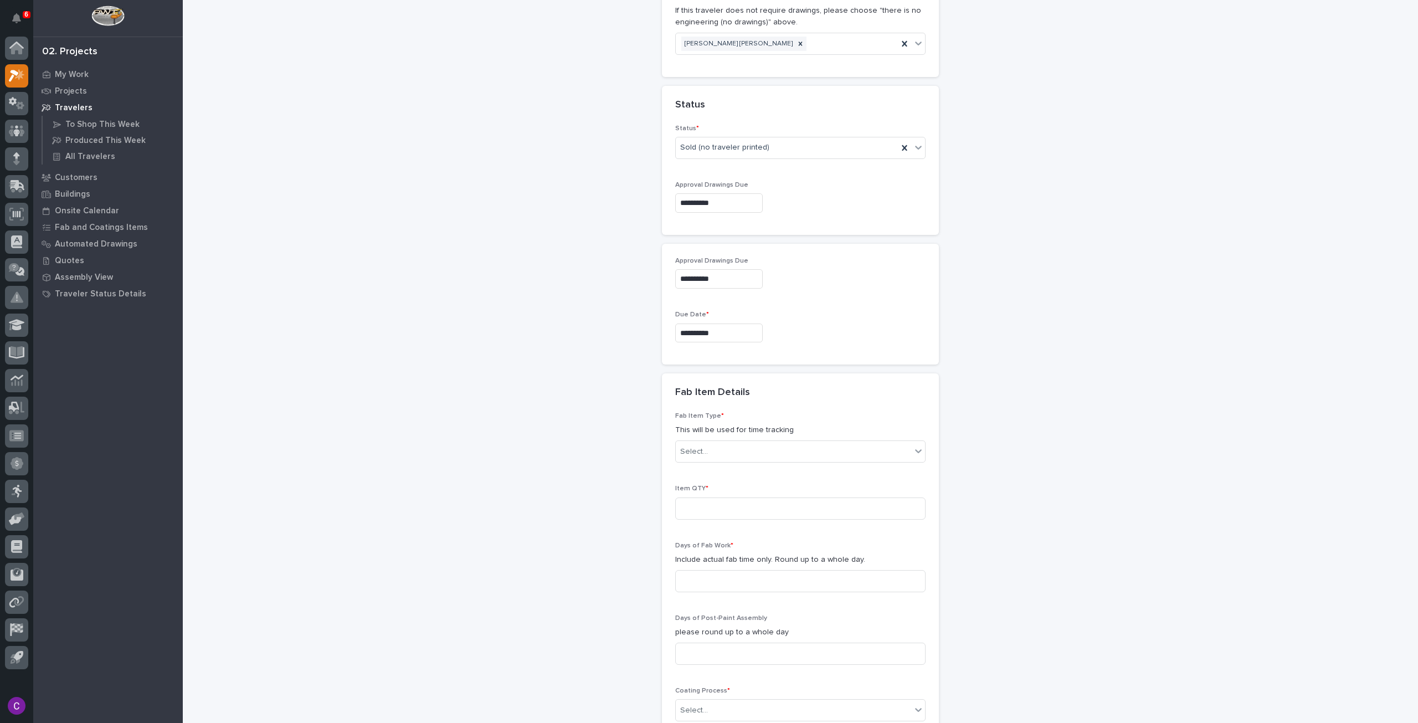
scroll to position [779, 0]
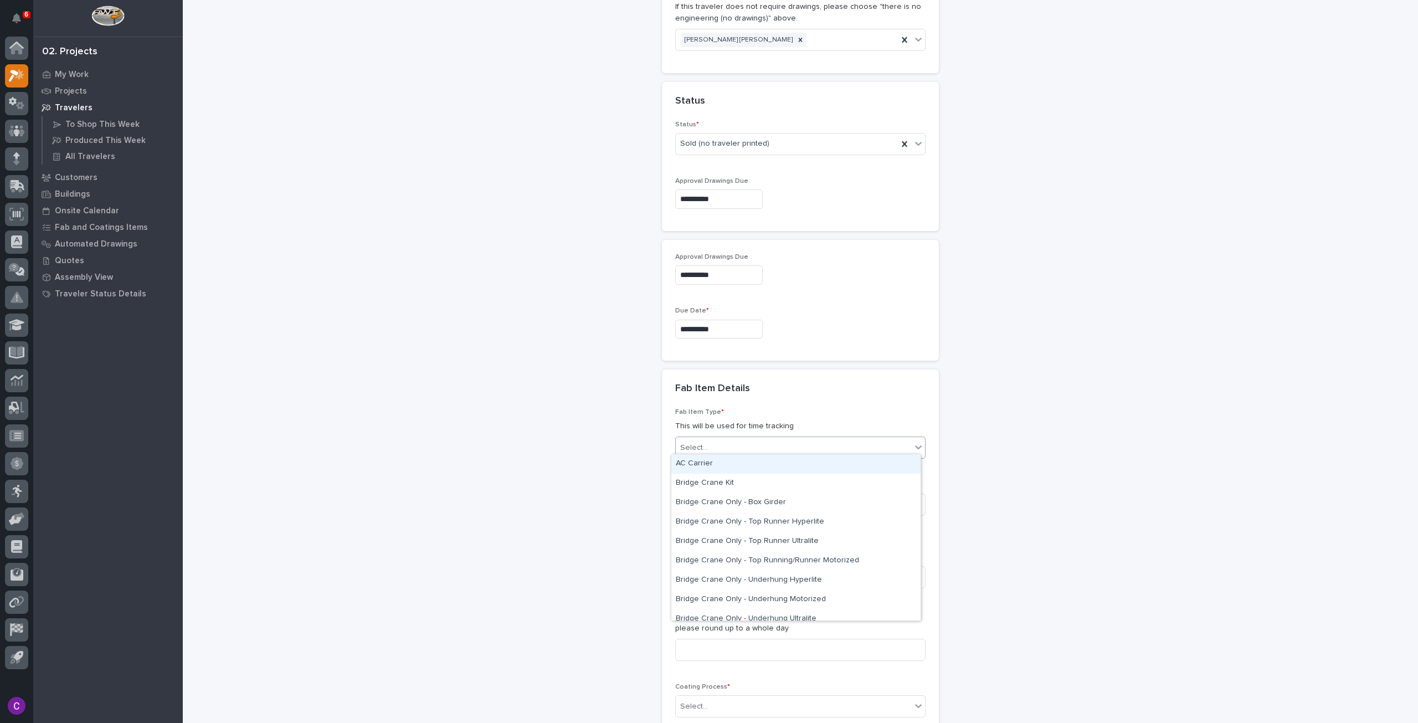
click at [852, 447] on div "Select..." at bounding box center [793, 448] width 235 height 18
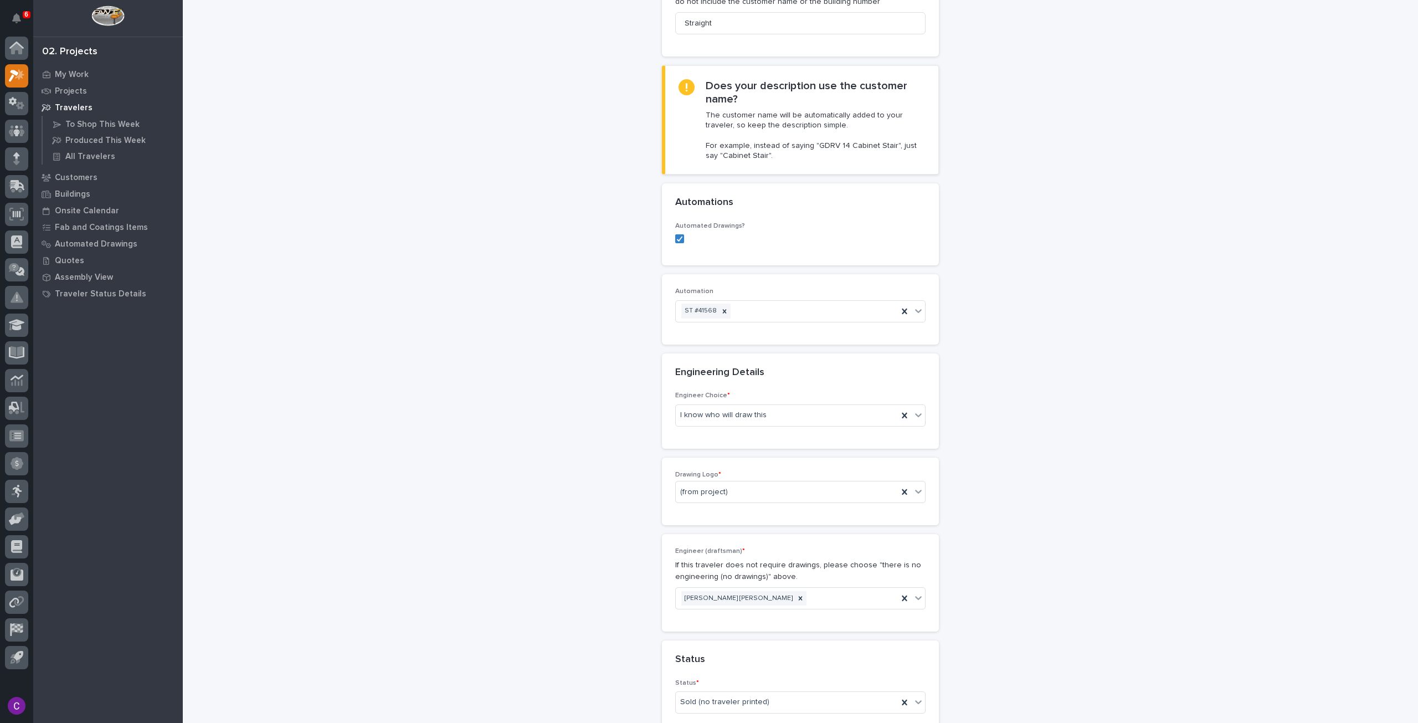
scroll to position [222, 0]
click at [921, 485] on div at bounding box center [918, 490] width 13 height 20
click at [715, 582] on div "Stair Zone" at bounding box center [795, 587] width 249 height 19
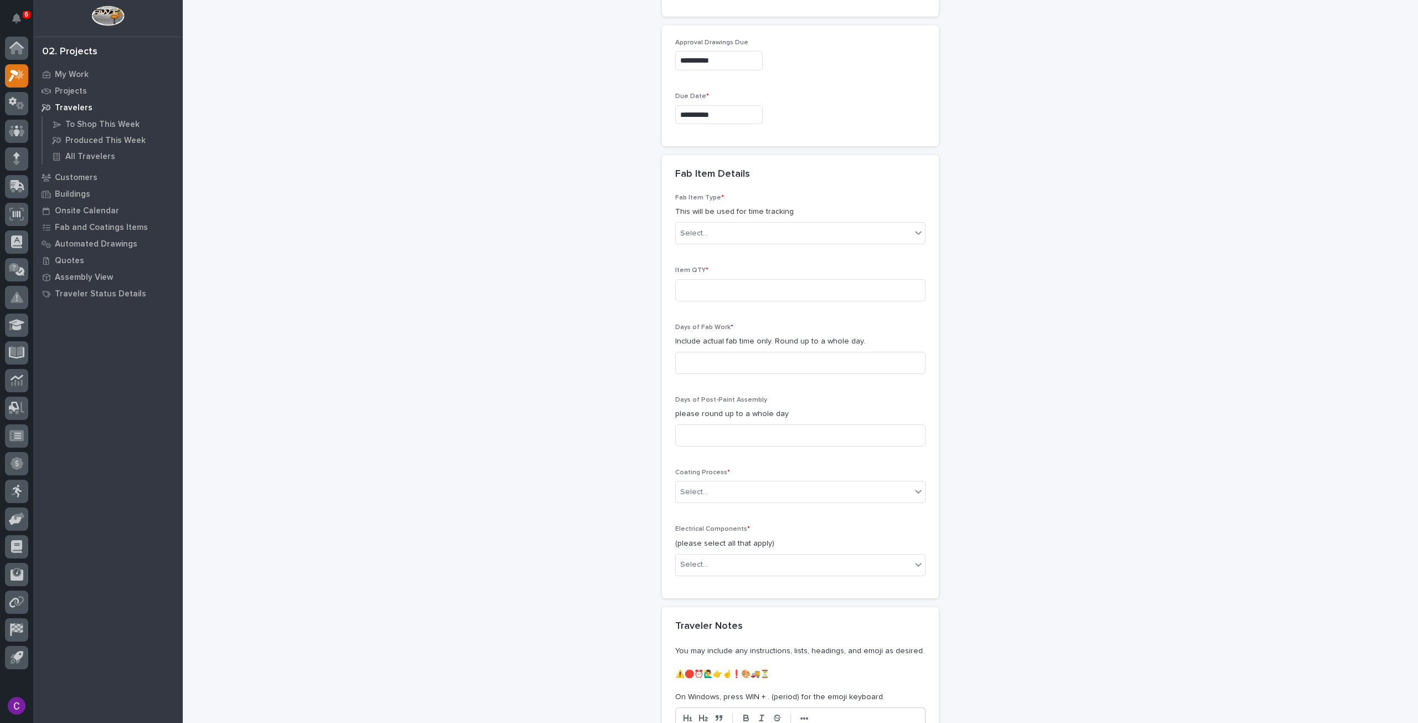
scroll to position [997, 0]
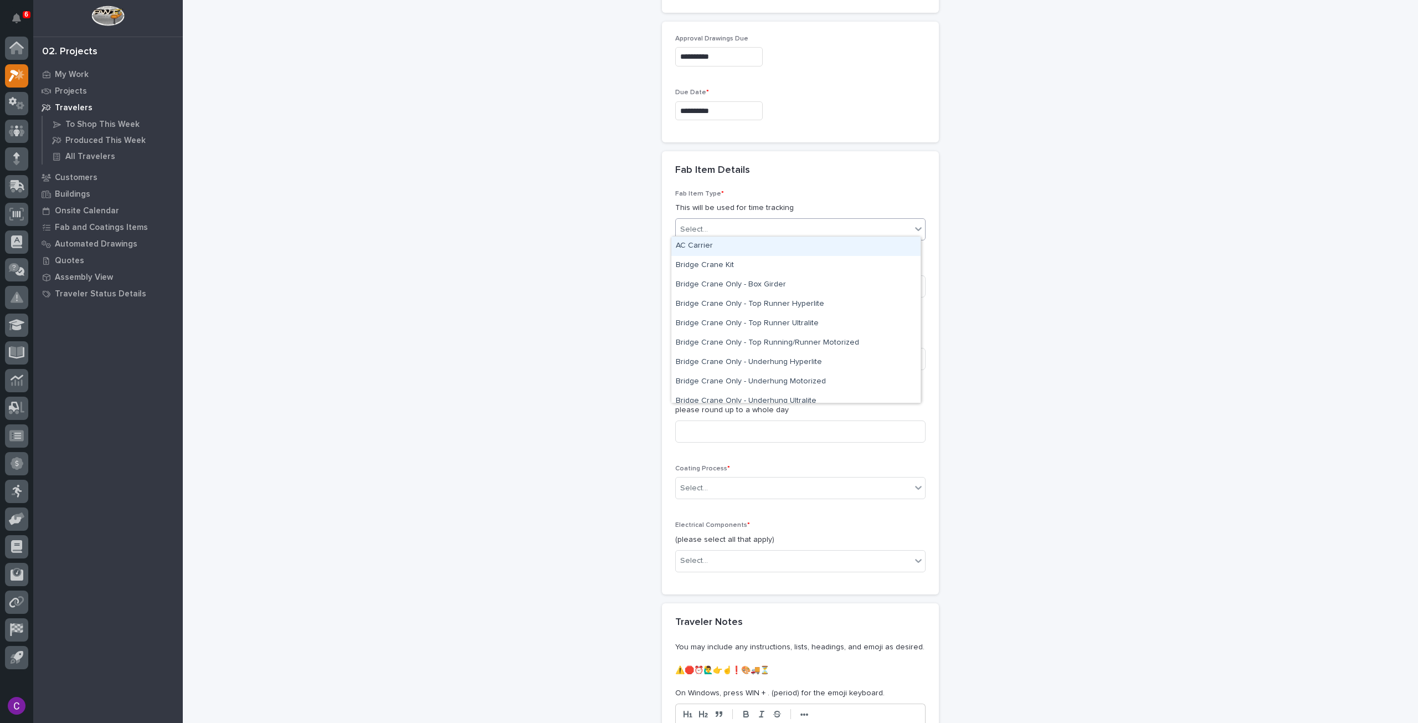
click at [779, 222] on div "Select..." at bounding box center [793, 229] width 235 height 18
click at [753, 294] on div "Stairway - (straight)" at bounding box center [795, 290] width 249 height 19
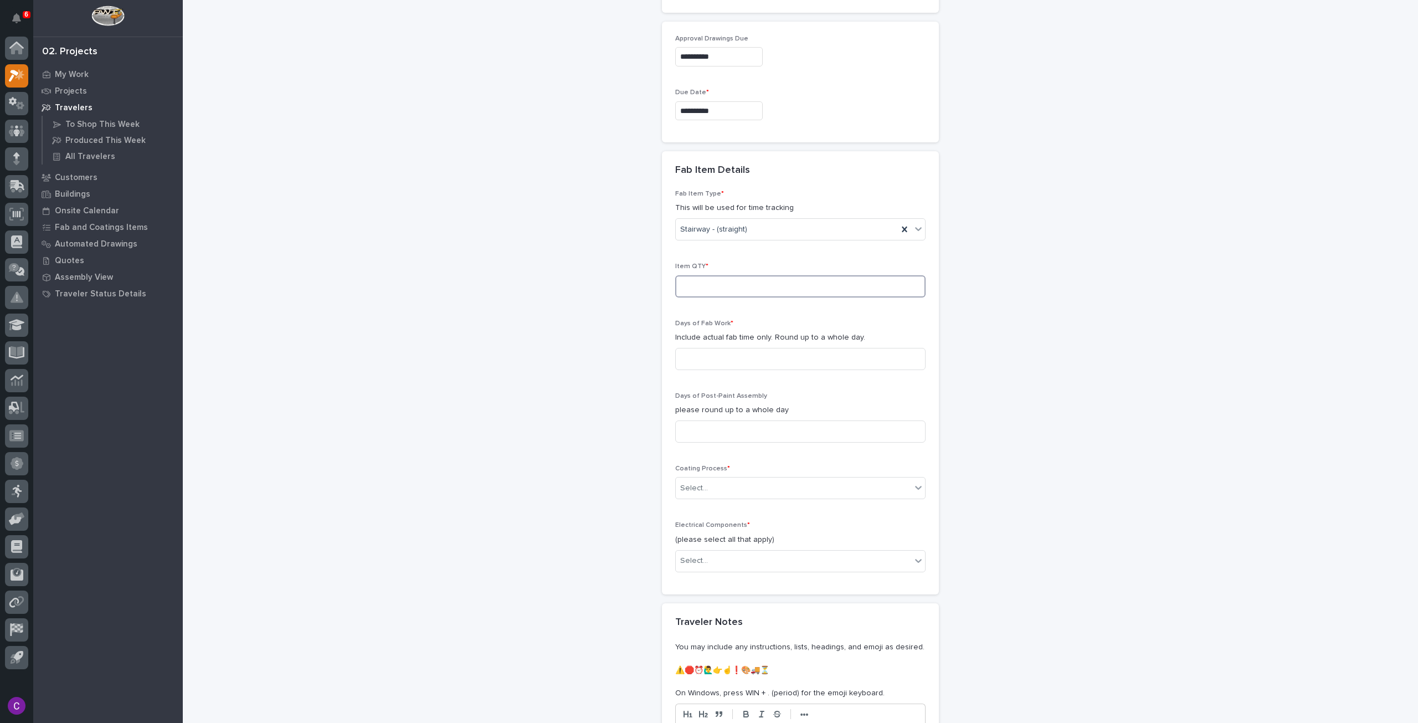
click at [757, 285] on input at bounding box center [800, 286] width 250 height 22
type input "1"
click at [779, 420] on input at bounding box center [800, 431] width 250 height 22
type input "0"
click at [820, 479] on div "Select..." at bounding box center [793, 488] width 235 height 18
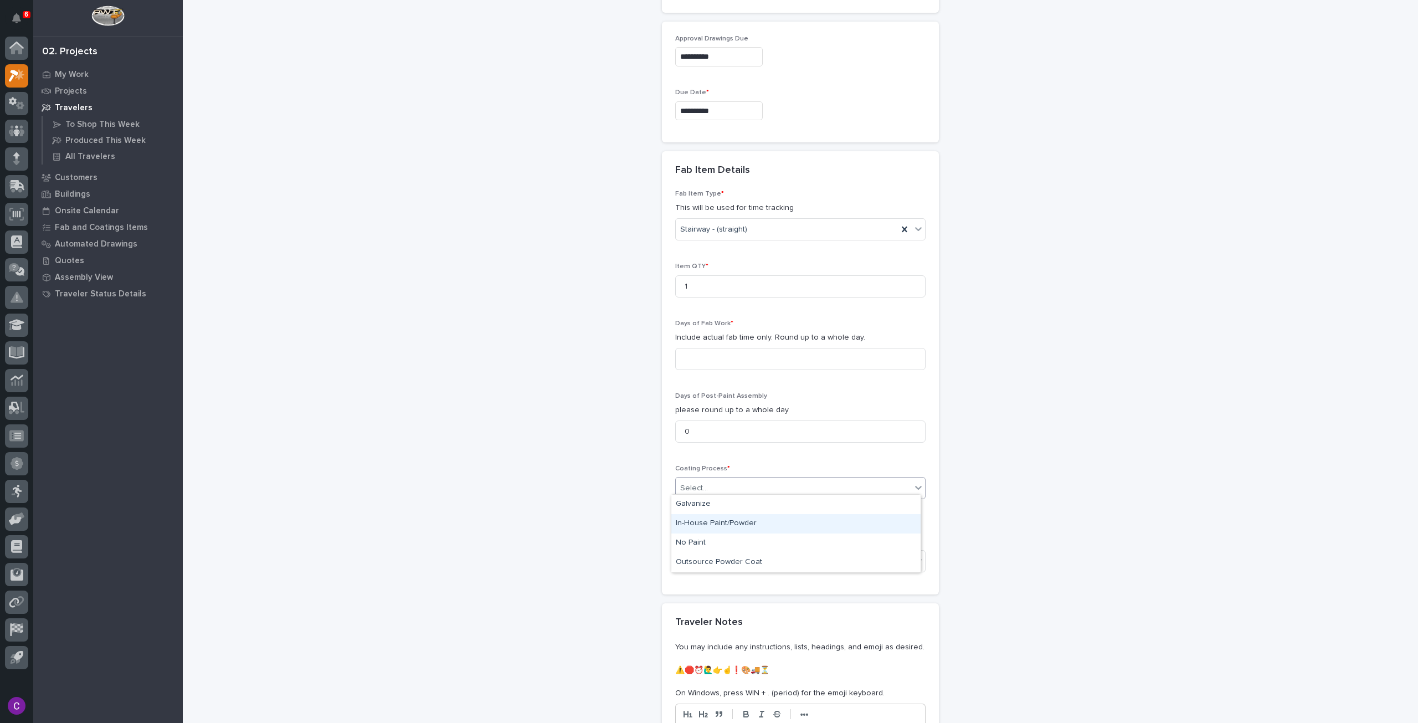
click at [747, 522] on div "In-House Paint/Powder" at bounding box center [795, 523] width 249 height 19
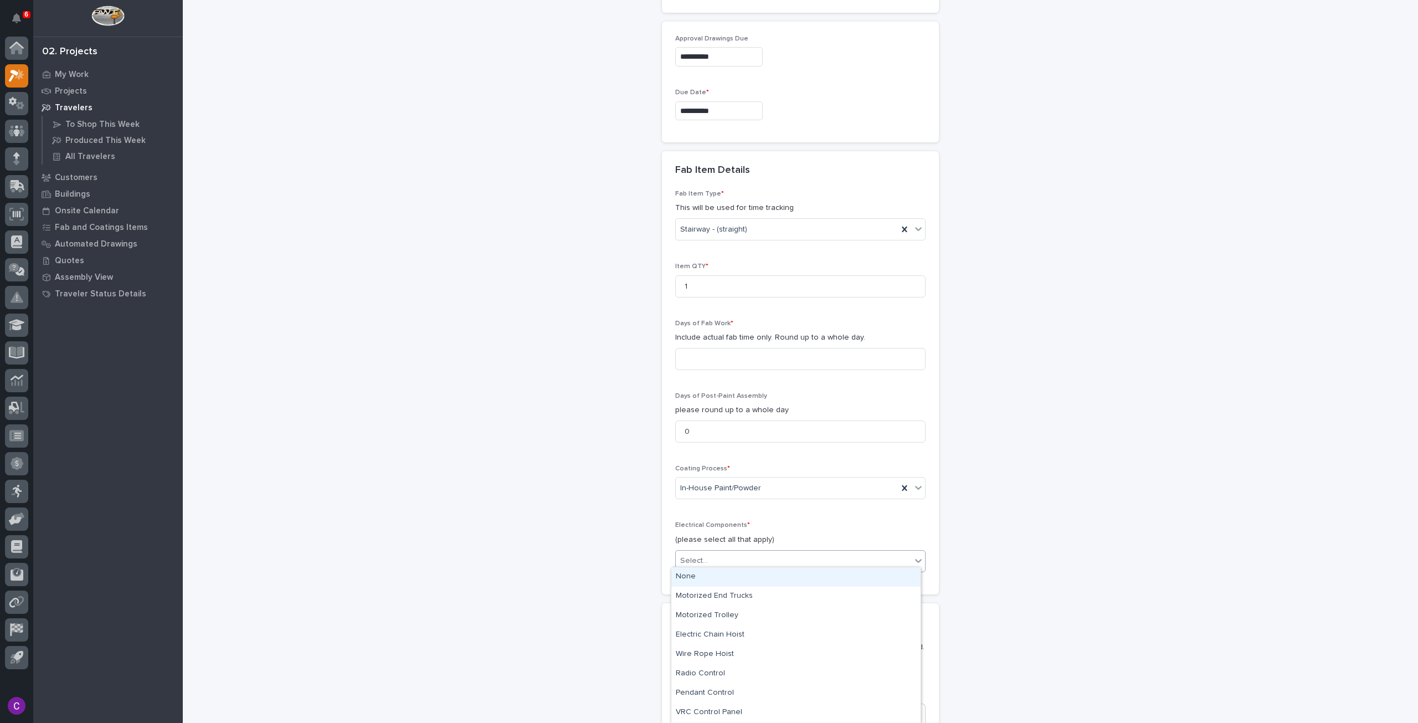
click at [756, 552] on div "Select..." at bounding box center [793, 561] width 235 height 18
click at [754, 578] on div "None" at bounding box center [795, 576] width 249 height 19
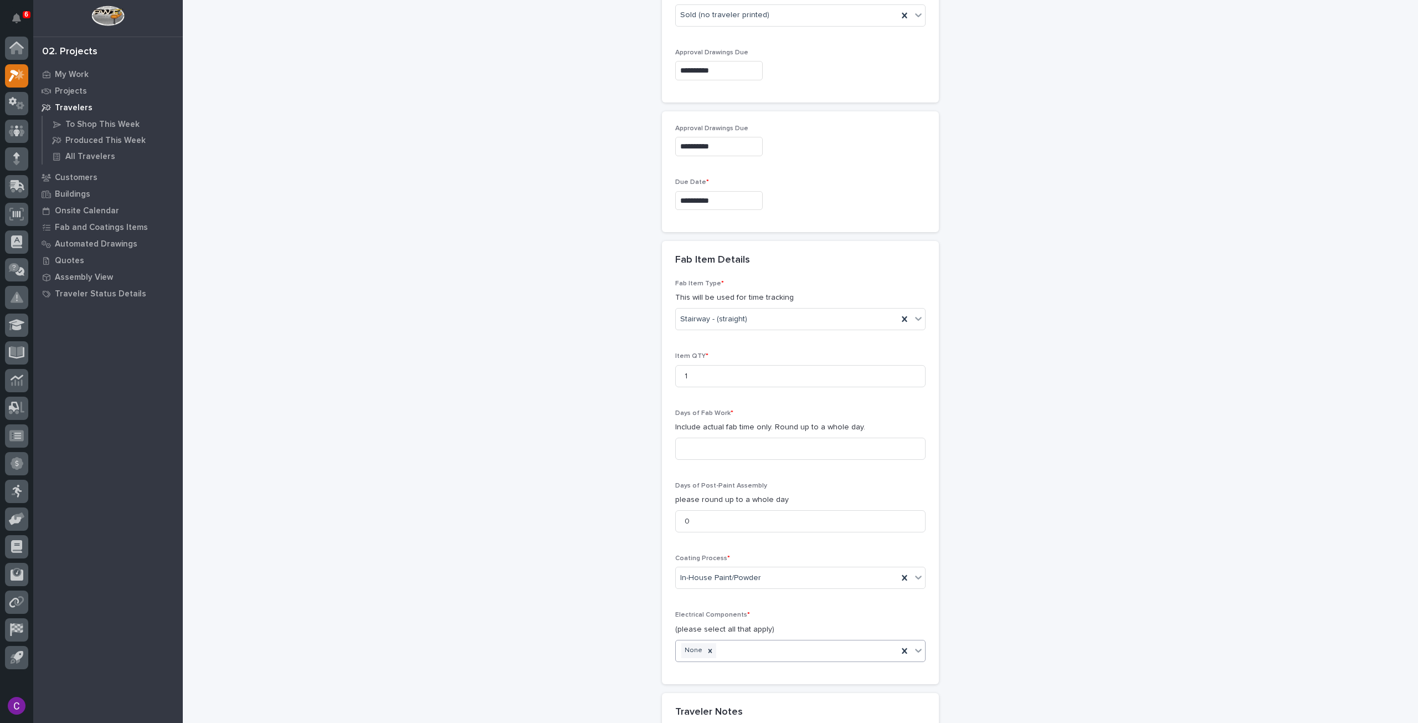
scroll to position [886, 0]
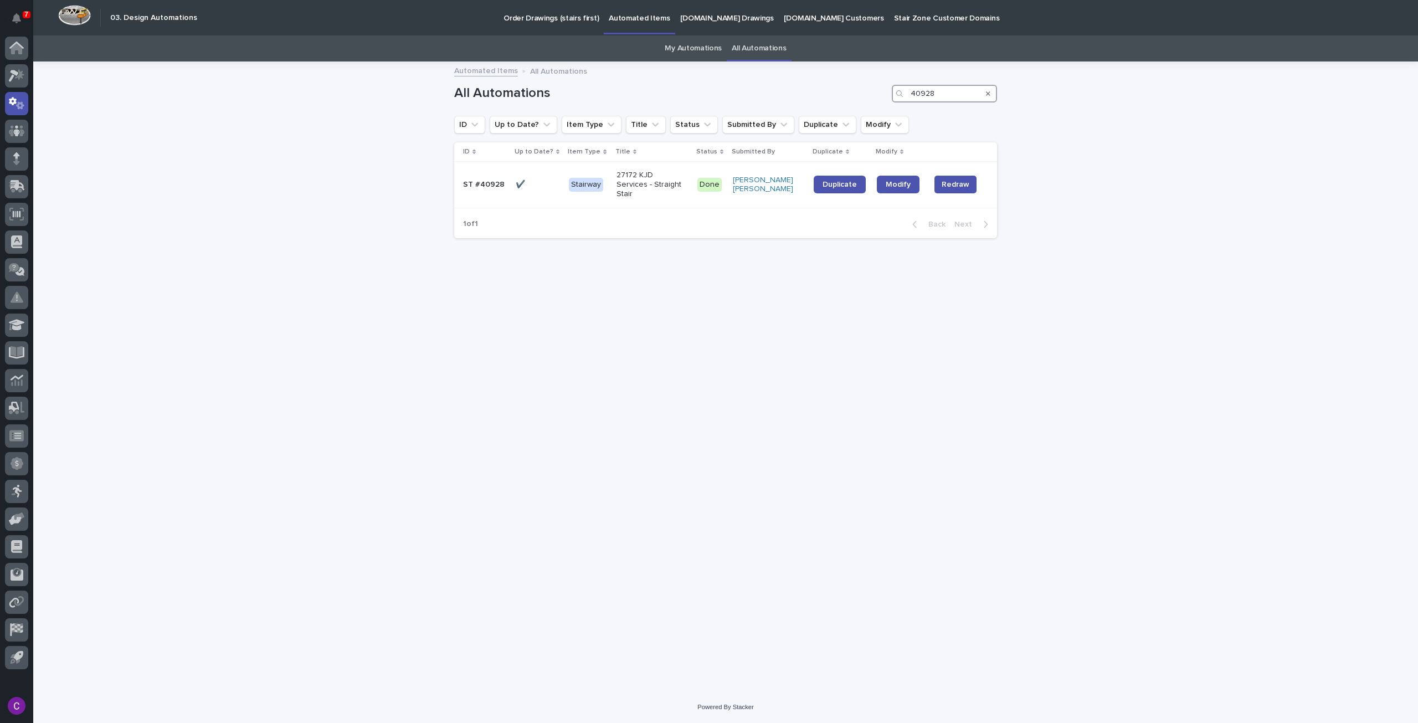
drag, startPoint x: 942, startPoint y: 91, endPoint x: 809, endPoint y: 96, distance: 132.5
click at [815, 94] on div "All Automations 40928" at bounding box center [725, 94] width 543 height 18
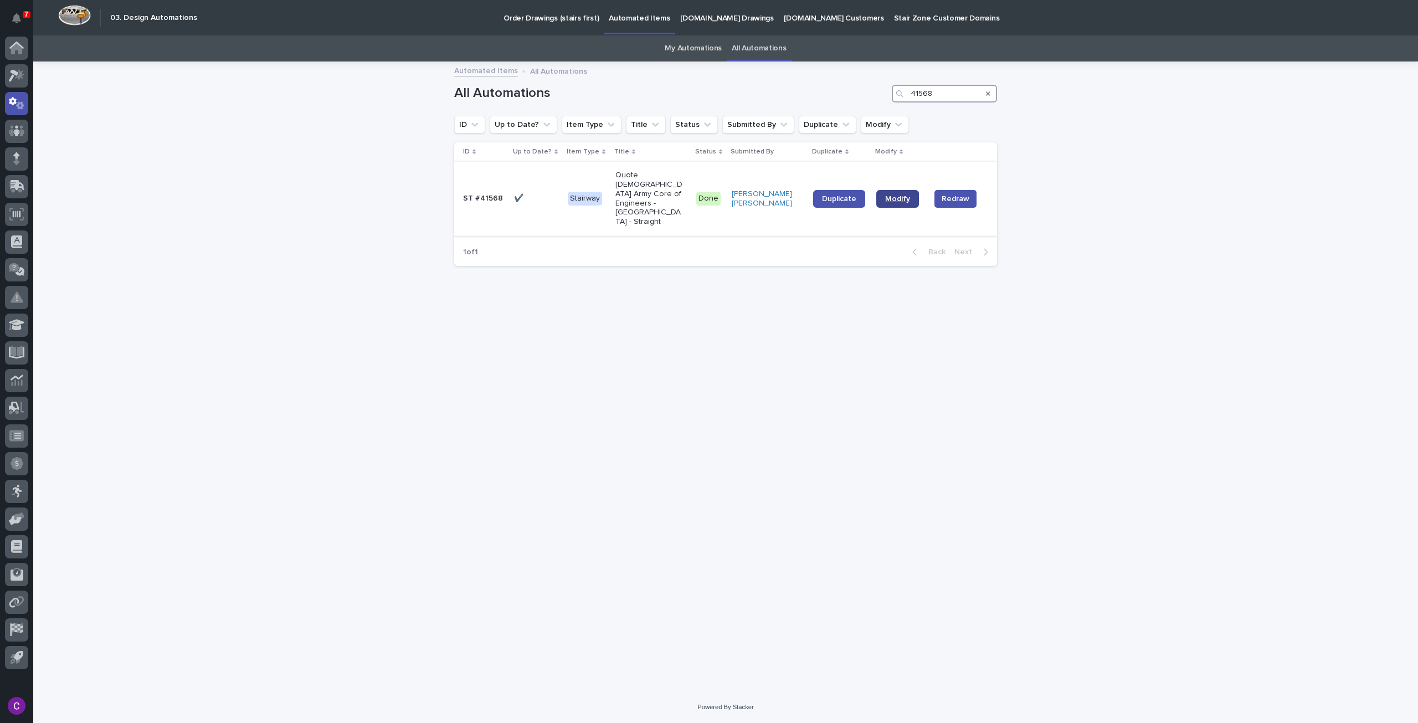
type input "41568"
click at [886, 190] on link "Modify" at bounding box center [897, 199] width 43 height 18
